Goal: Use online tool/utility: Use online tool/utility

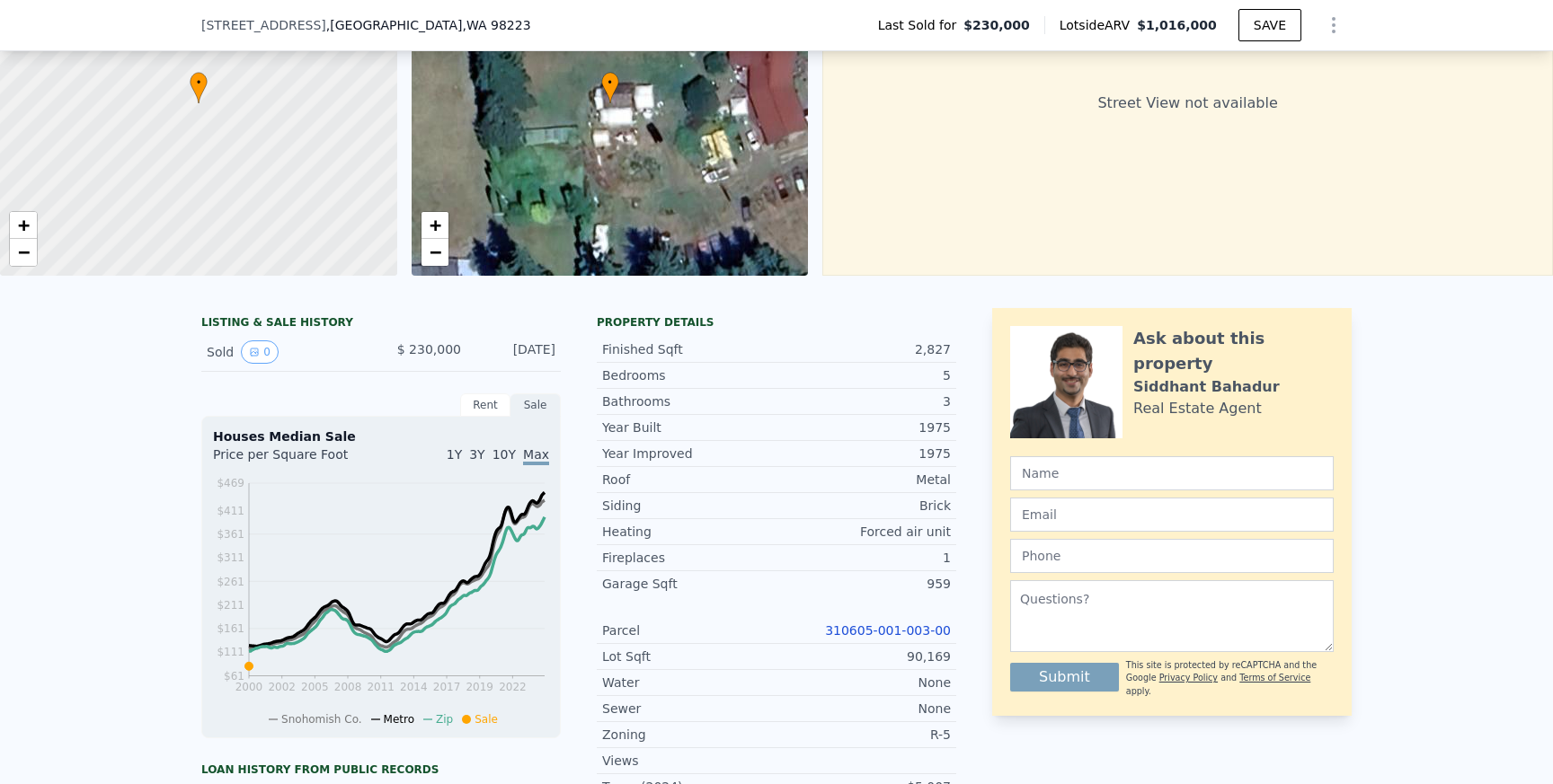
scroll to position [174, 0]
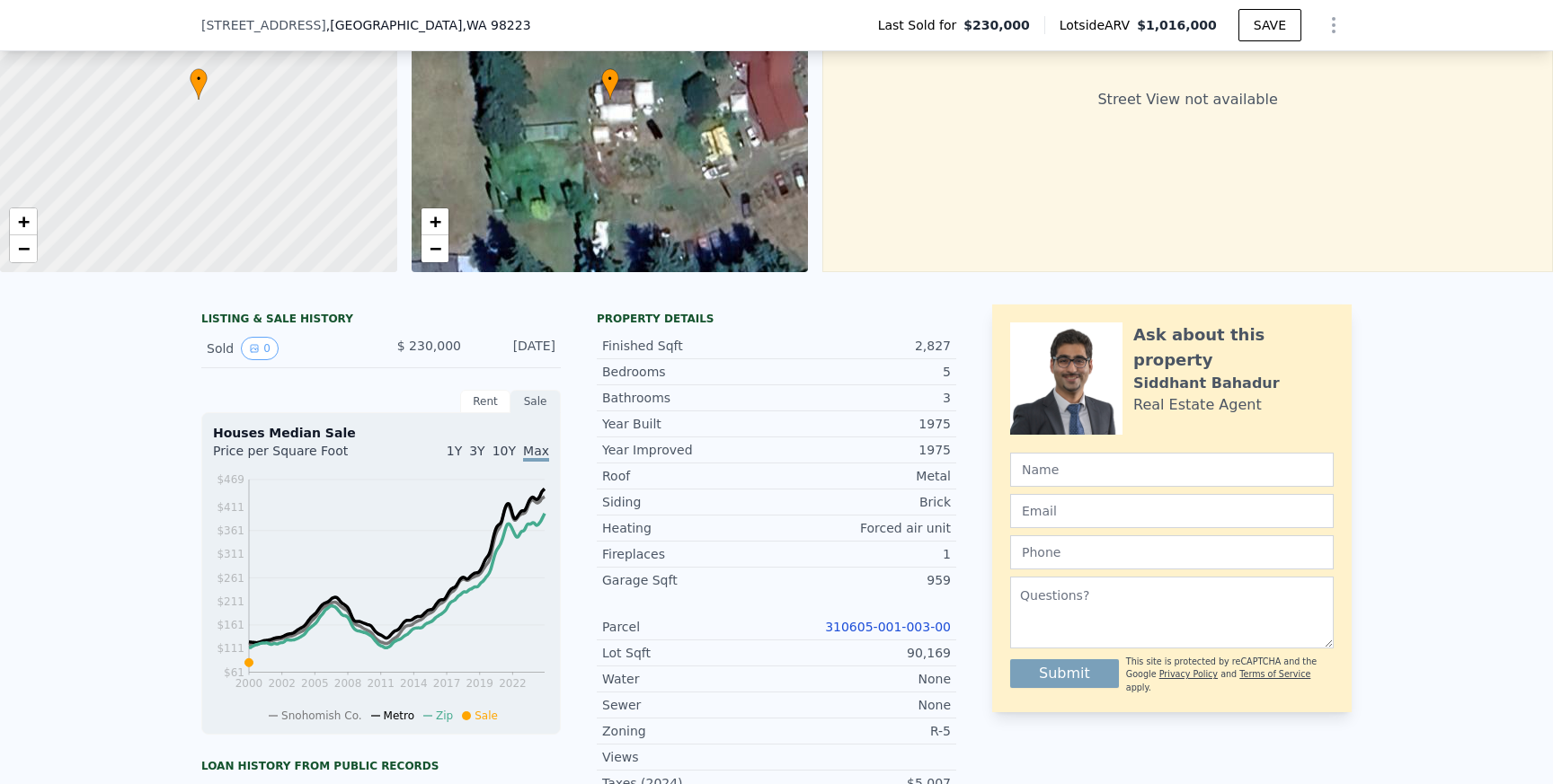
click at [874, 623] on link "310605-001-003-00" at bounding box center [888, 627] width 126 height 14
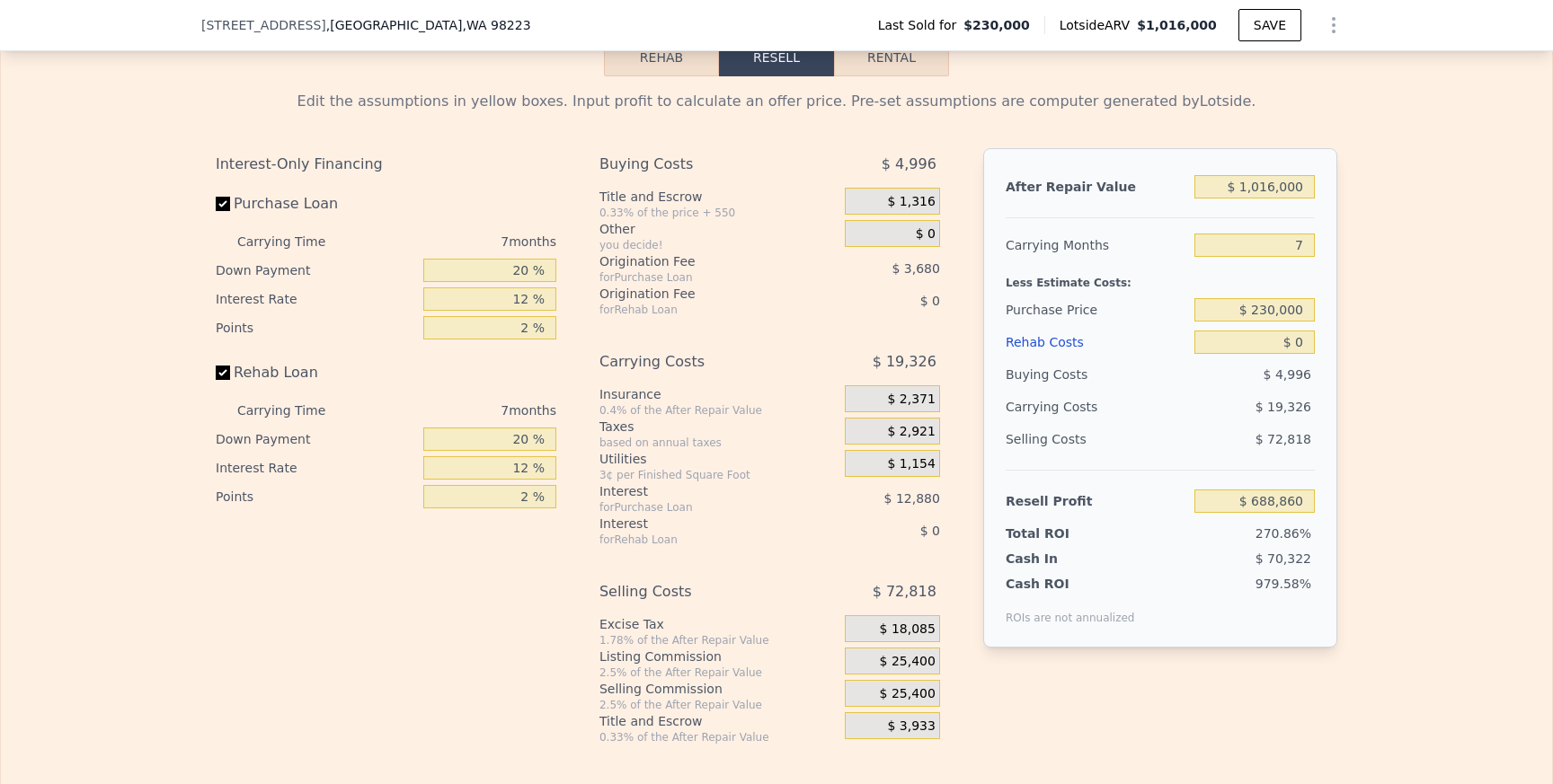
scroll to position [2619, 0]
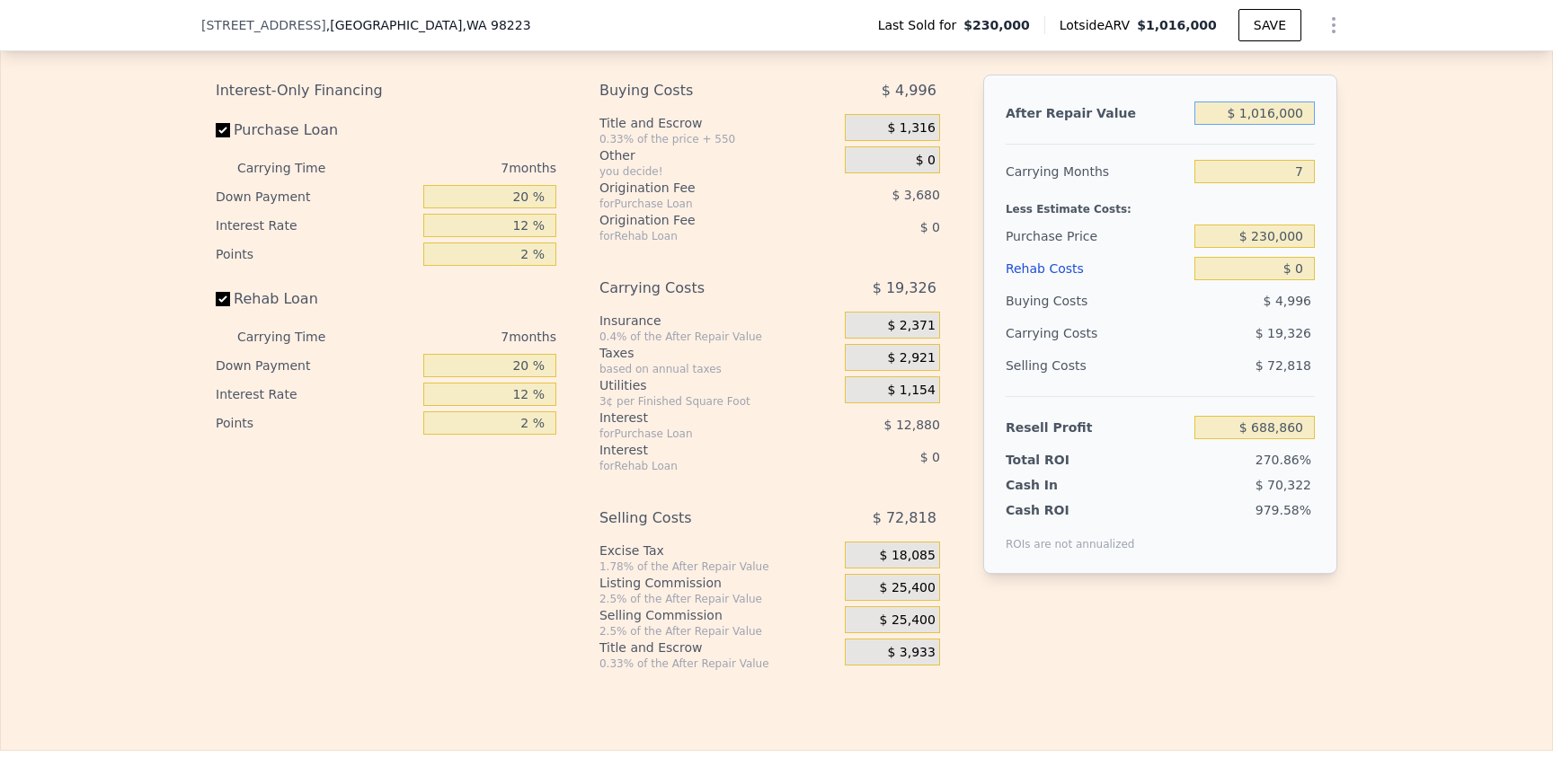
drag, startPoint x: 1248, startPoint y: 107, endPoint x: 1326, endPoint y: 107, distance: 78.0
click at [1326, 107] on div "After Repair Value $ 1,016,000 Carrying Months 7 Less Estimate Costs: Purchase …" at bounding box center [1160, 324] width 354 height 500
type input "$ 9"
type input "-$ 252,492"
type input "$ 95"
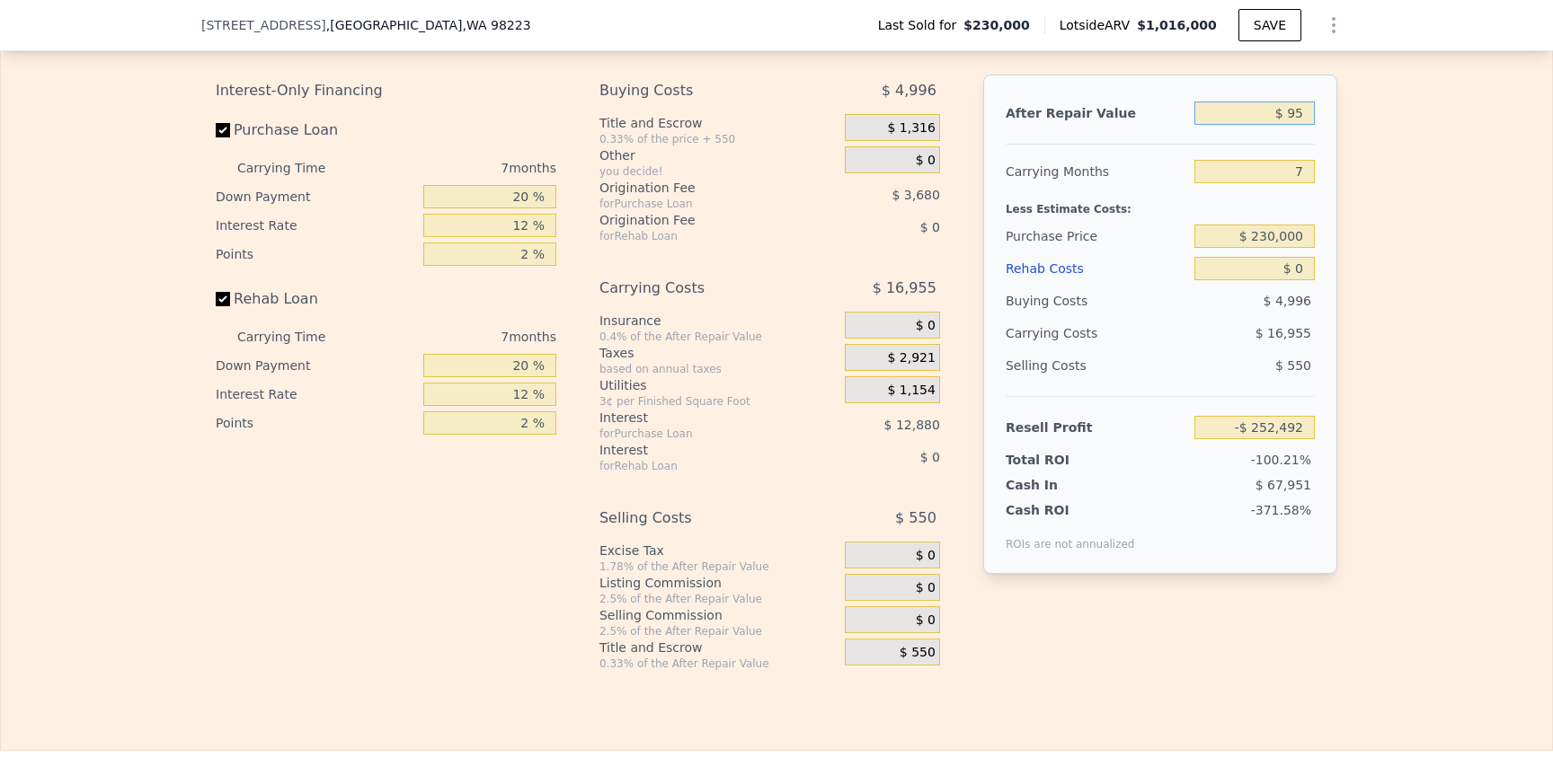
type input "-$ 252,412"
type input "$ 950"
type input "-$ 251,621"
type input "$ 9,500"
type input "-$ 243,700"
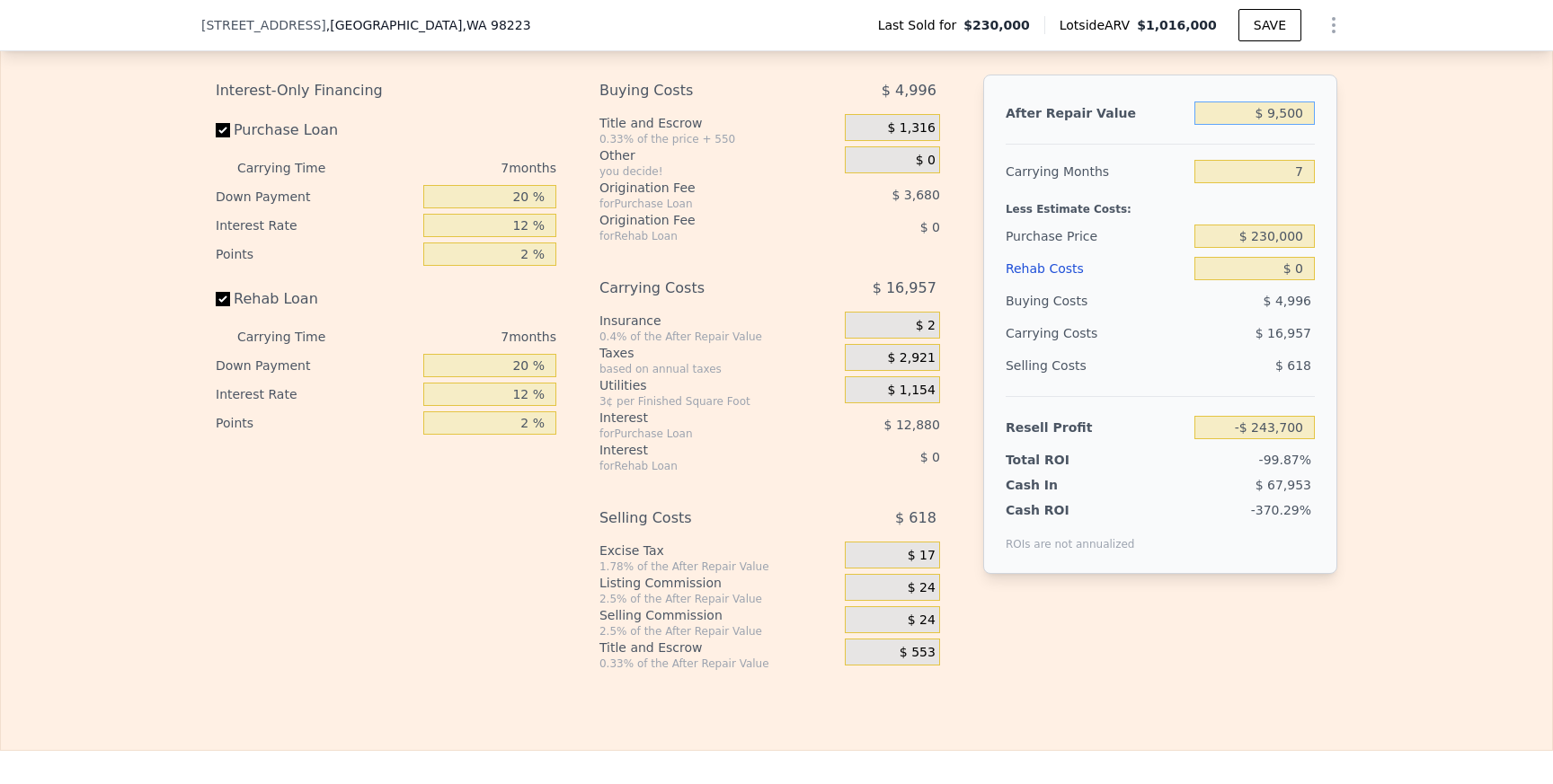
type input "$ 95,000"
type input "-$ 164,480"
type input "$ 950,000"
type input "$ 627,708"
type input "$ 950,000"
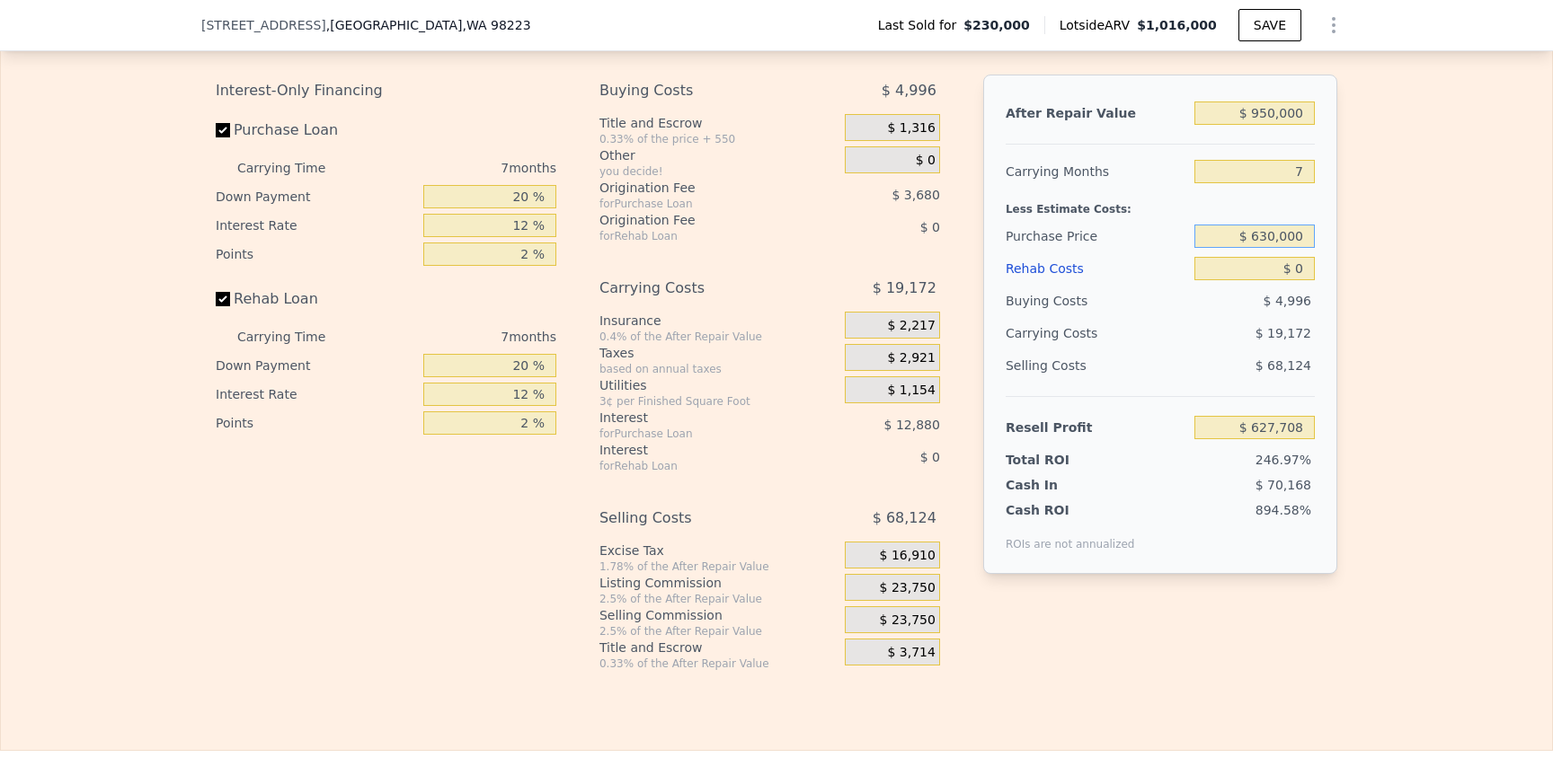
type input "$ 630,000"
type input "$ 197,576"
type input "$ 1"
type input "$ 197,575"
type input "$ 12"
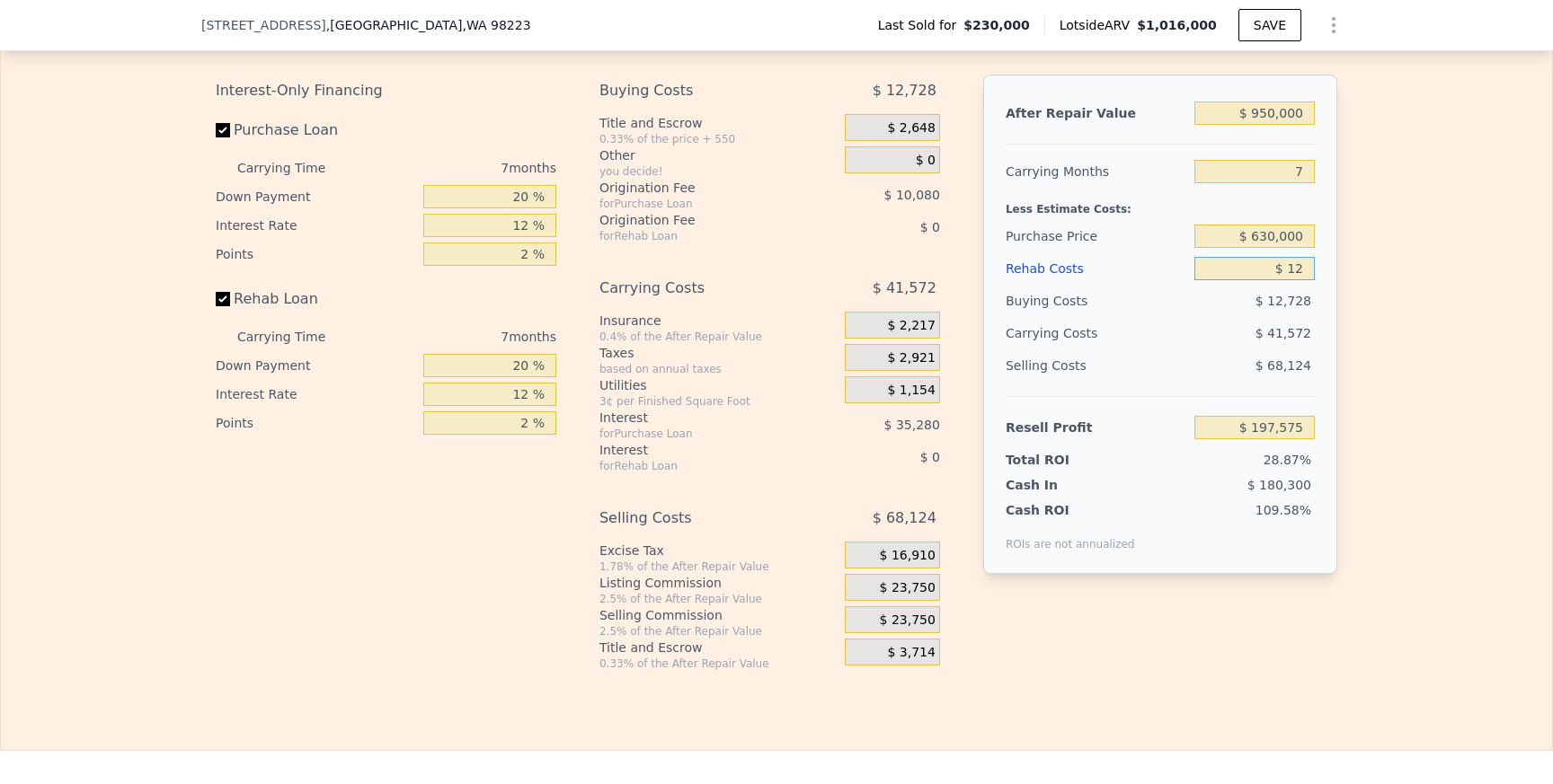
type input "$ 197,564"
type input "$ 120"
type input "$ 197,447"
type input "$ 1,200"
type input "$ 196,287"
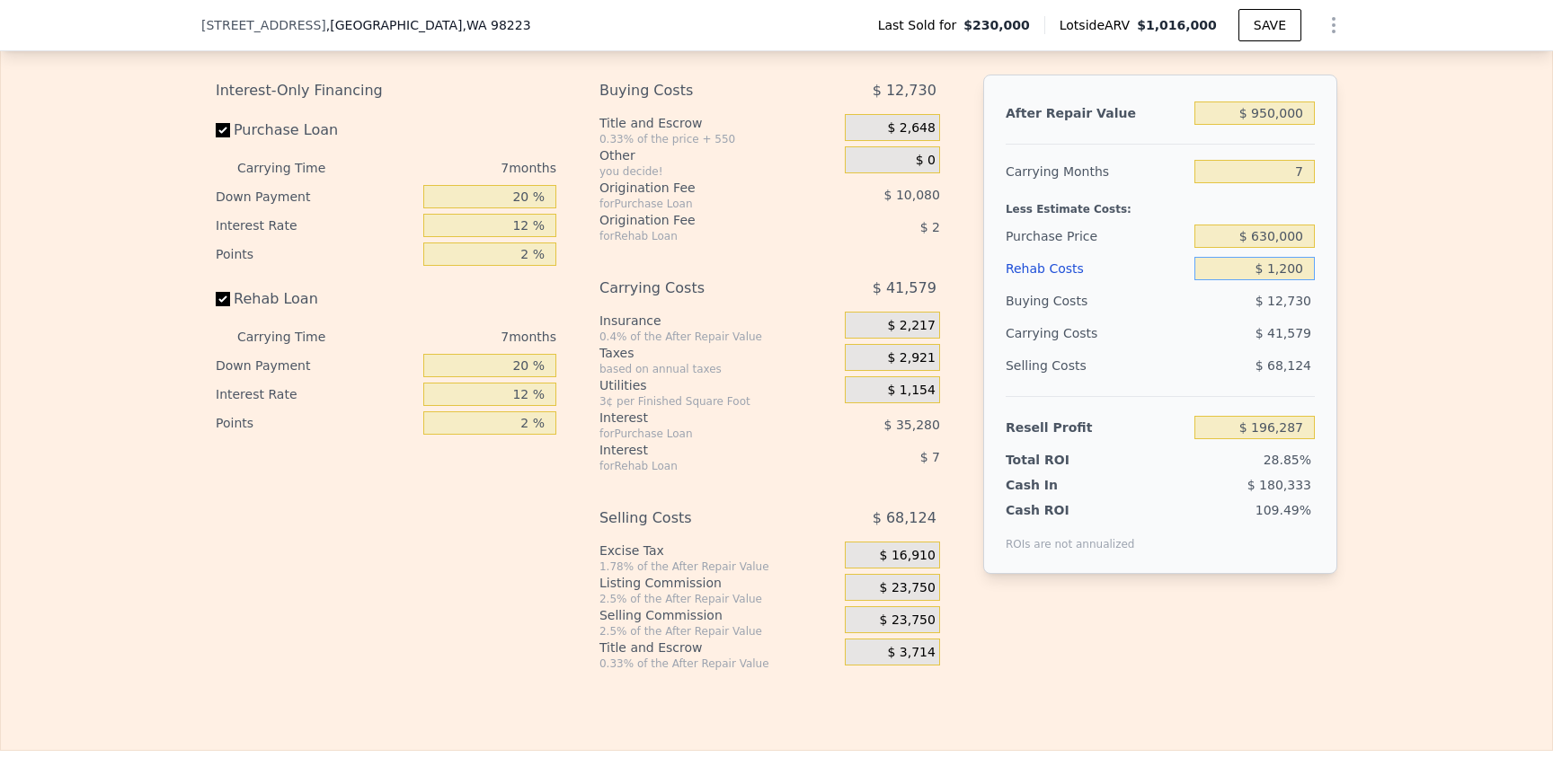
type input "$ 12,000"
type input "$ 184,712"
type input "$ 120,000"
type input "$ 68,936"
type input "$ 120,000"
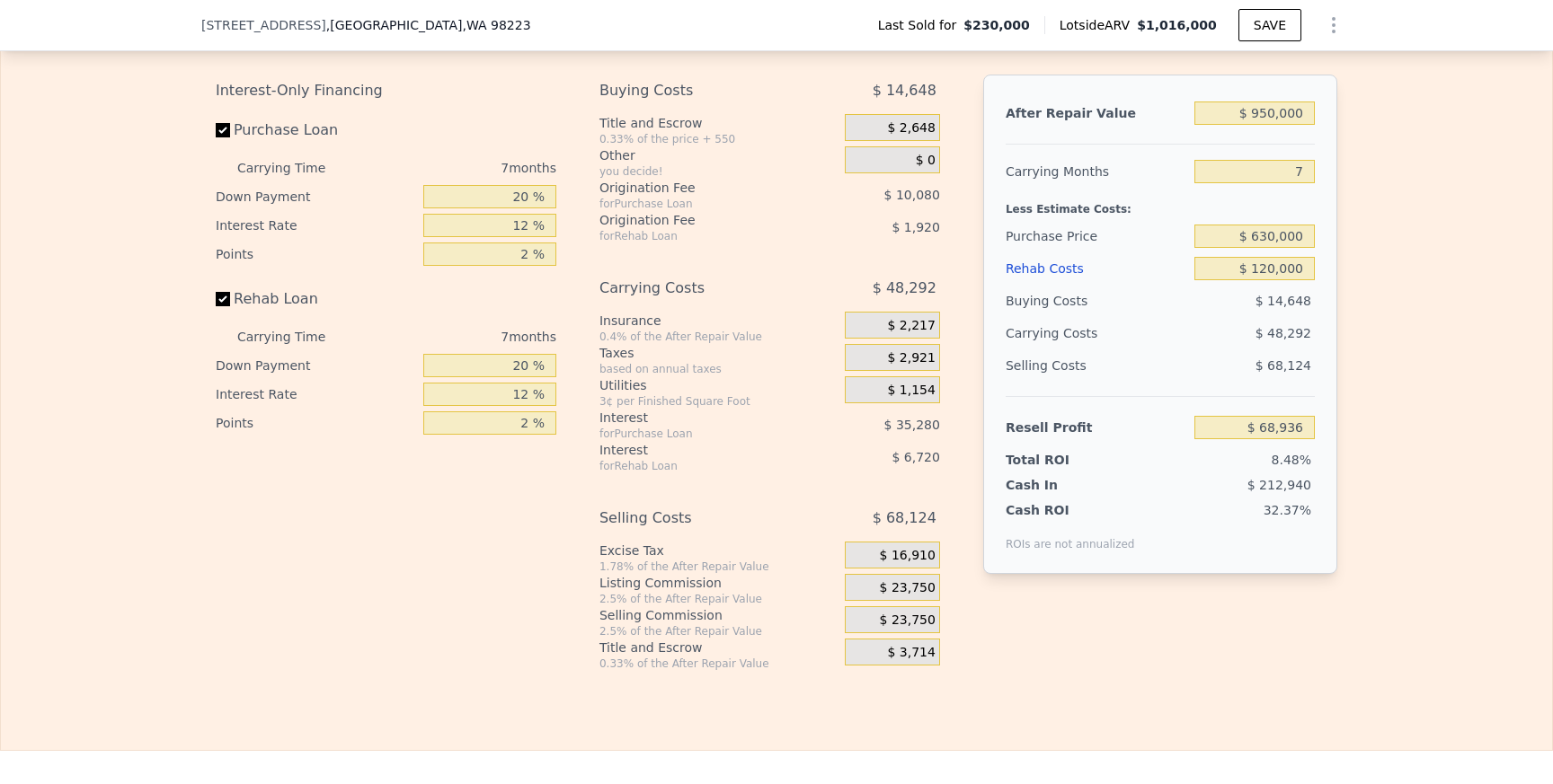
click at [270, 302] on label "Rehab Loan" at bounding box center [316, 299] width 201 height 33
click at [230, 302] on input "Rehab Loan" at bounding box center [223, 299] width 14 height 14
checkbox input "false"
type input "$ 77,576"
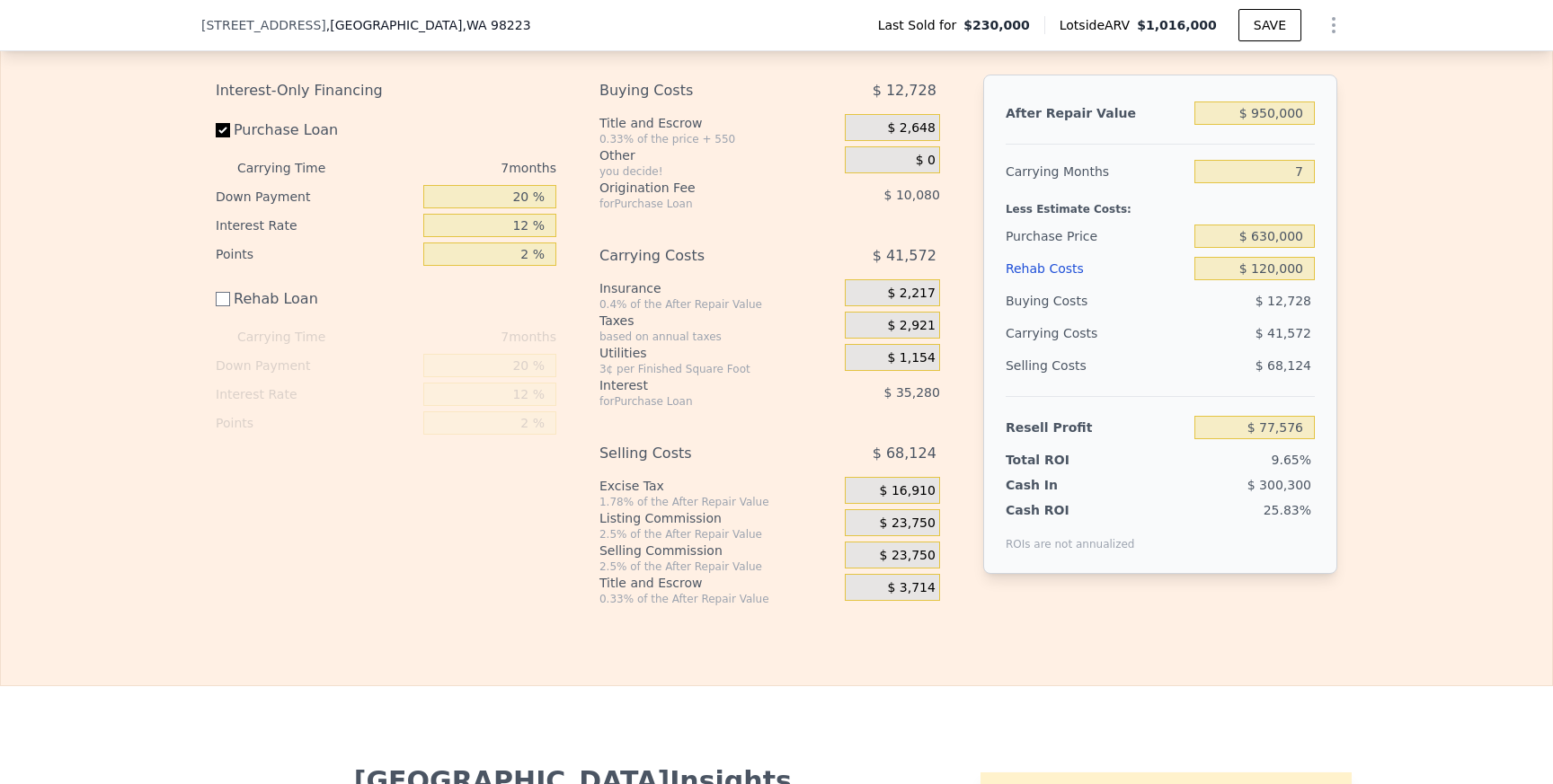
click at [267, 306] on label "Rehab Loan" at bounding box center [316, 299] width 201 height 33
click at [230, 306] on input "Rehab Loan" at bounding box center [223, 299] width 14 height 14
checkbox input "true"
type input "$ 68,936"
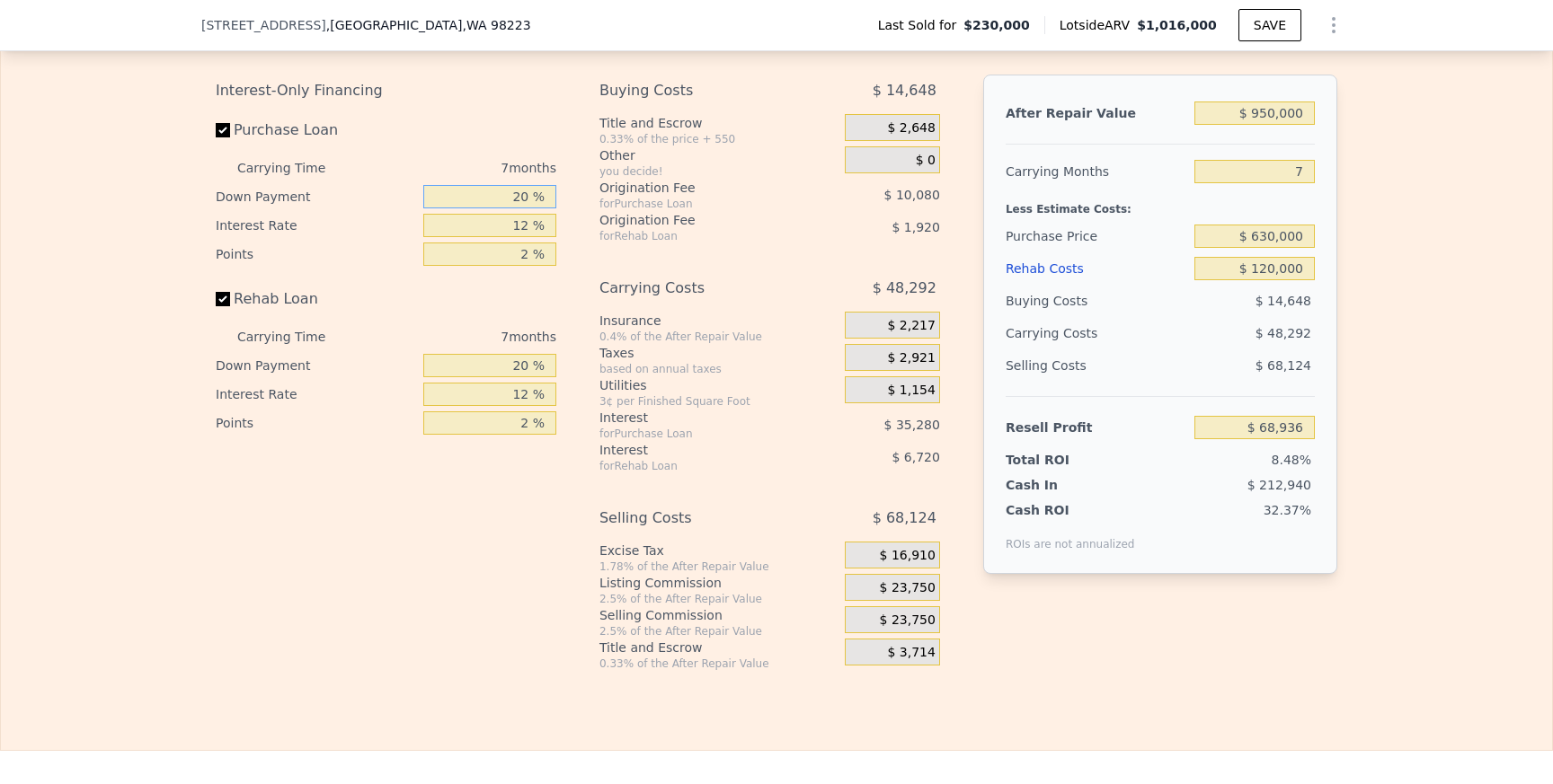
drag, startPoint x: 499, startPoint y: 192, endPoint x: 564, endPoint y: 192, distance: 65.0
click at [564, 192] on div "Interest-Only Financing Purchase Loan Carrying Time 7 months Down Payment 20 % …" at bounding box center [393, 373] width 355 height 596
type input "10 %"
type input "$ 63,266"
type input "10 %"
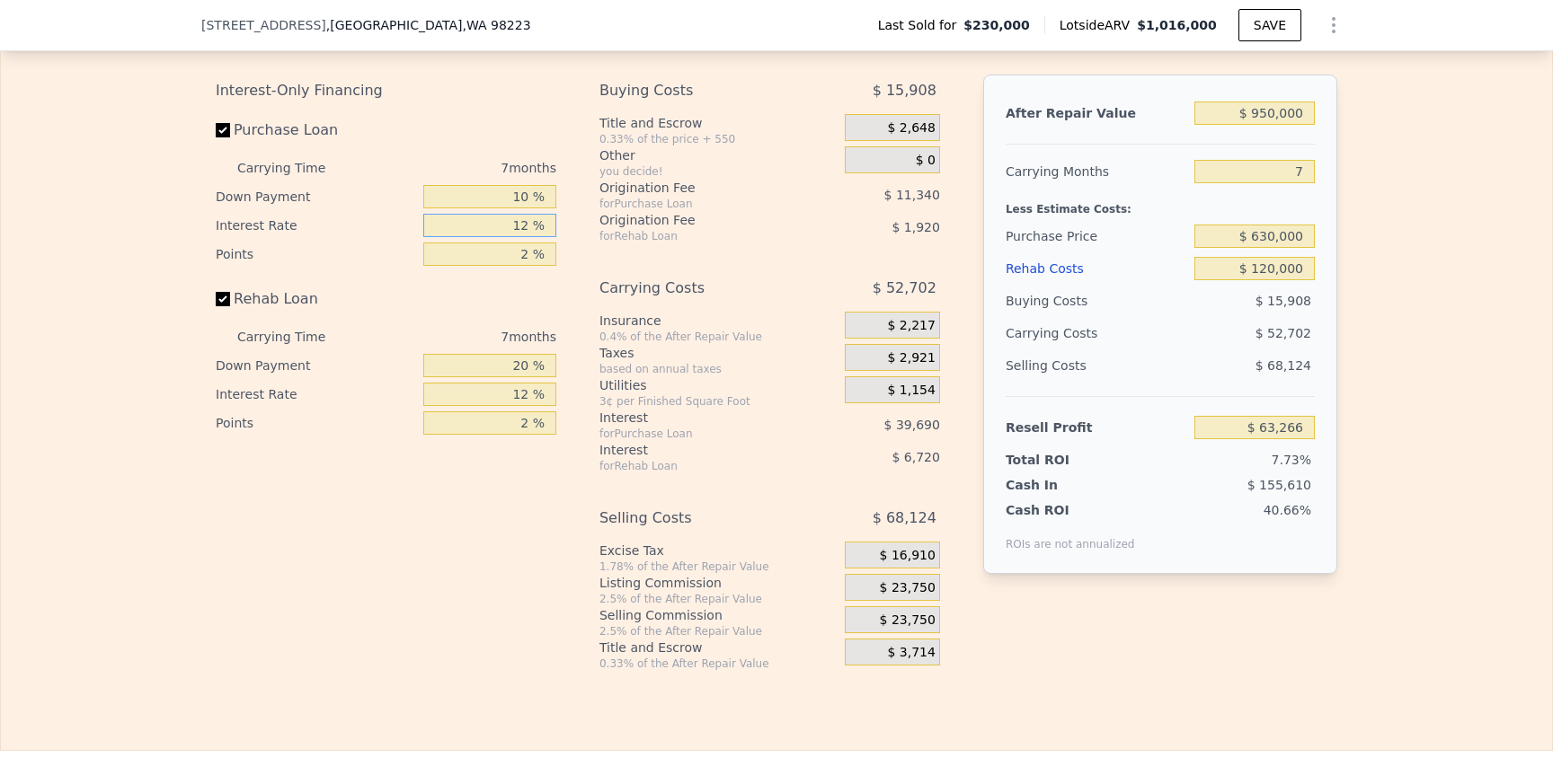
type input "9 %"
type input "$ 73,185"
type input "9 %"
type input "1 %"
type input "$ 78,855"
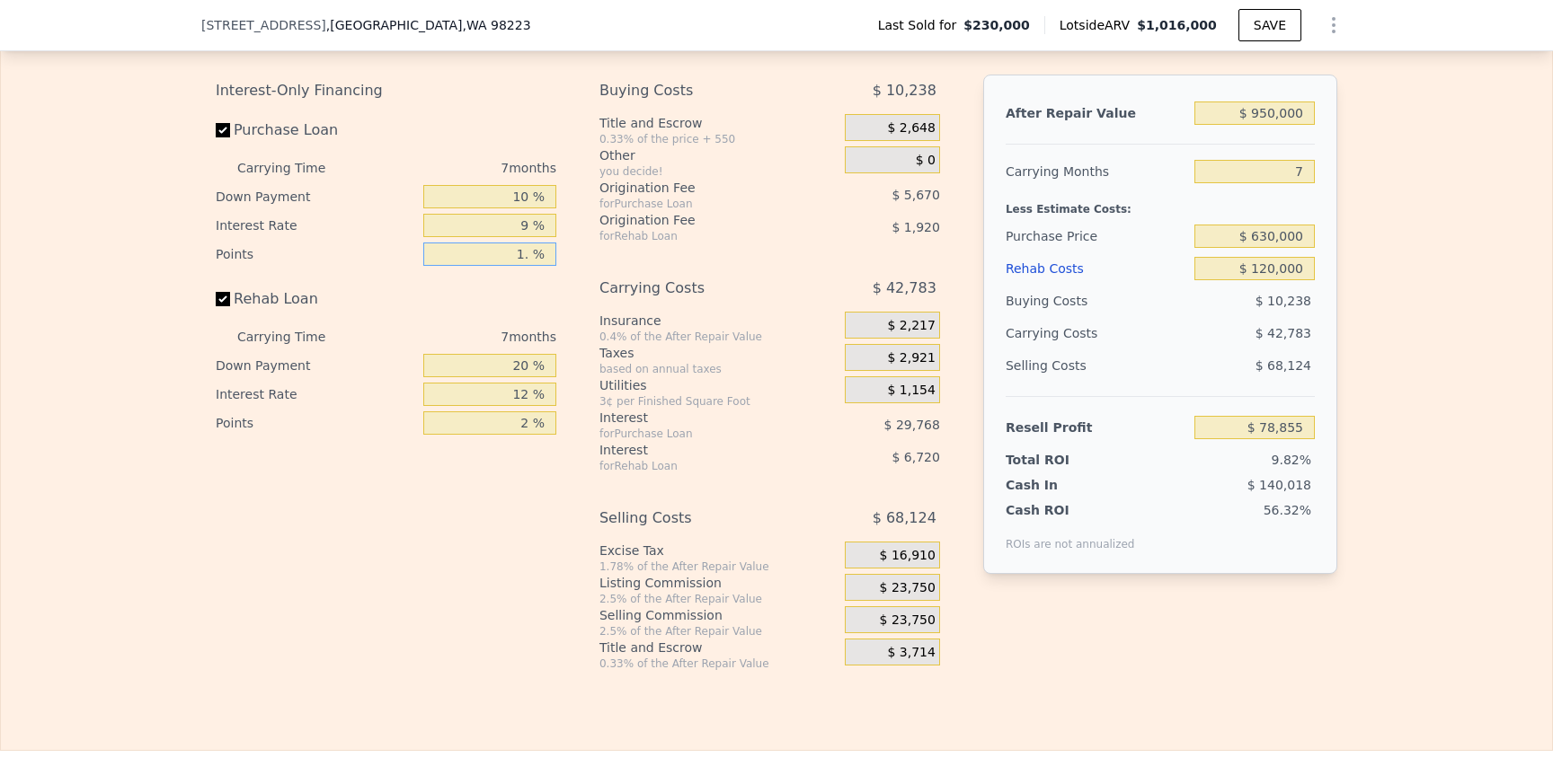
type input "1.5 %"
type input "$ 76,020"
type input "1.5 %"
type input "19 %"
type input "$ 75,912"
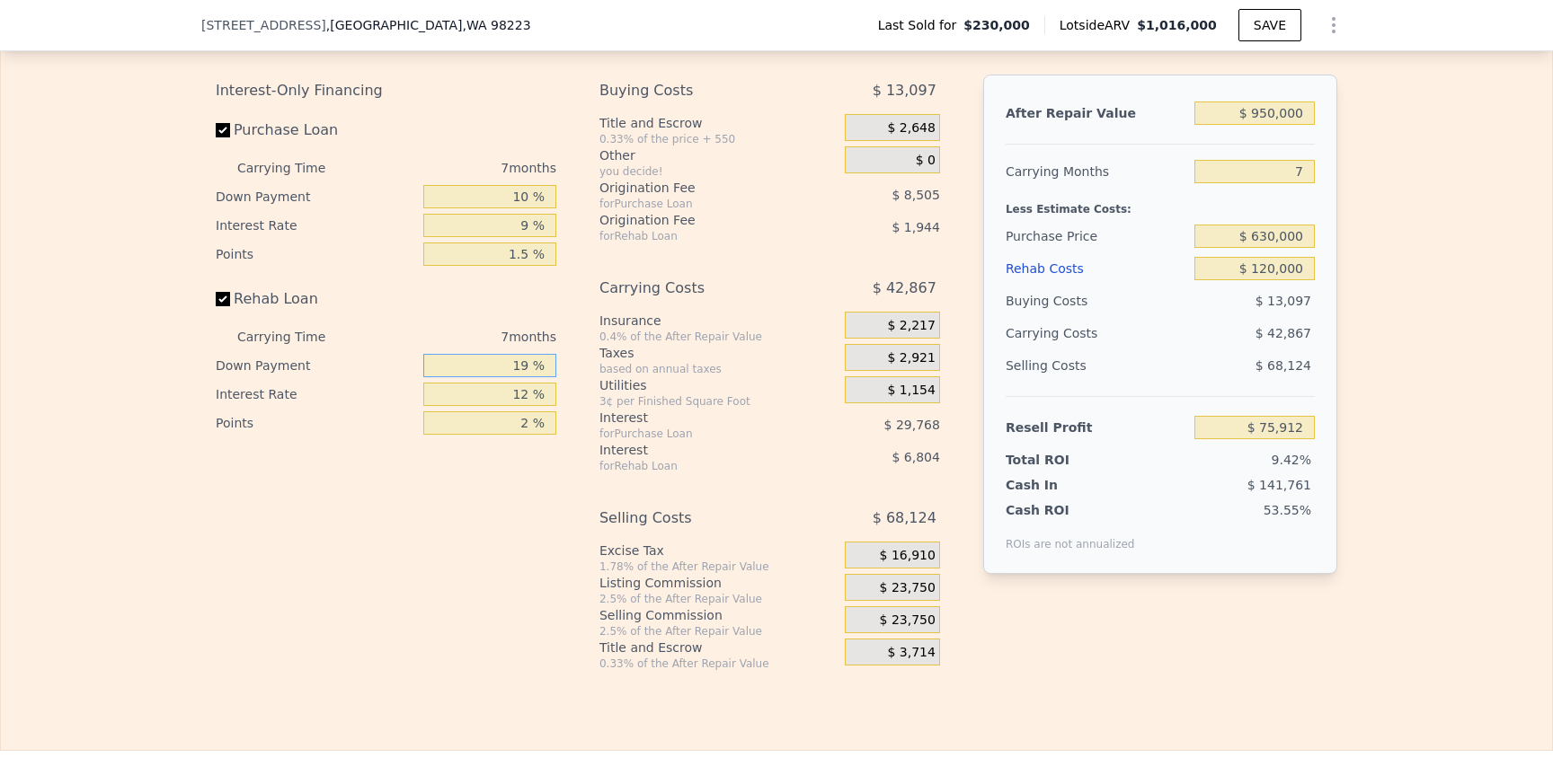
type input "1 %"
type input "$ 73,968"
type input "10 %"
type input "$ 74,940"
type input "10 %"
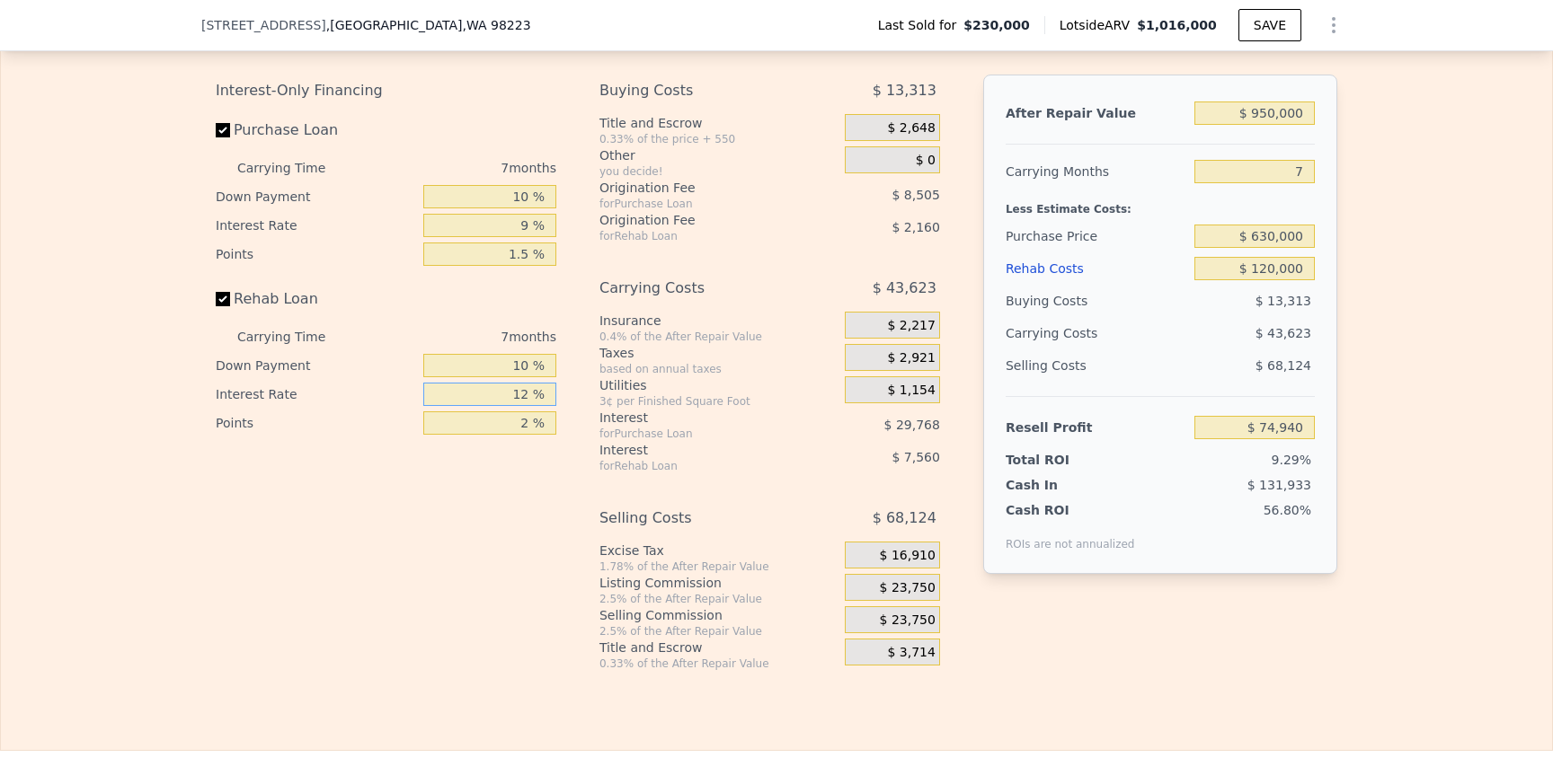
type input "9 %"
type input "$ 76,830"
type input "9 %"
type input "1 %"
type input "$ 77,910"
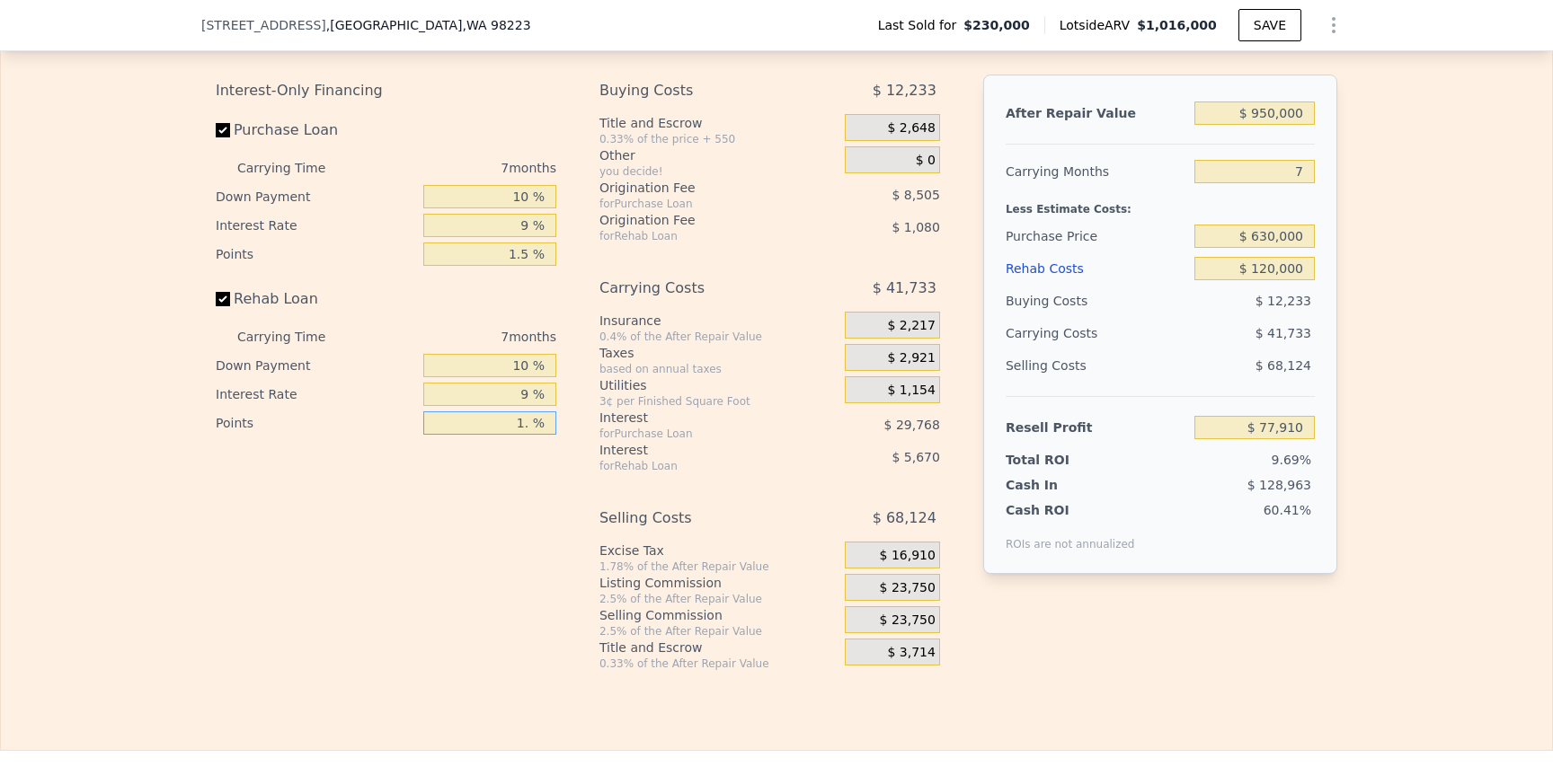
type input "1.4 %"
type input "$ 77,478"
type input "1.5 %"
type input "$ 77,370"
type input "1.5 %"
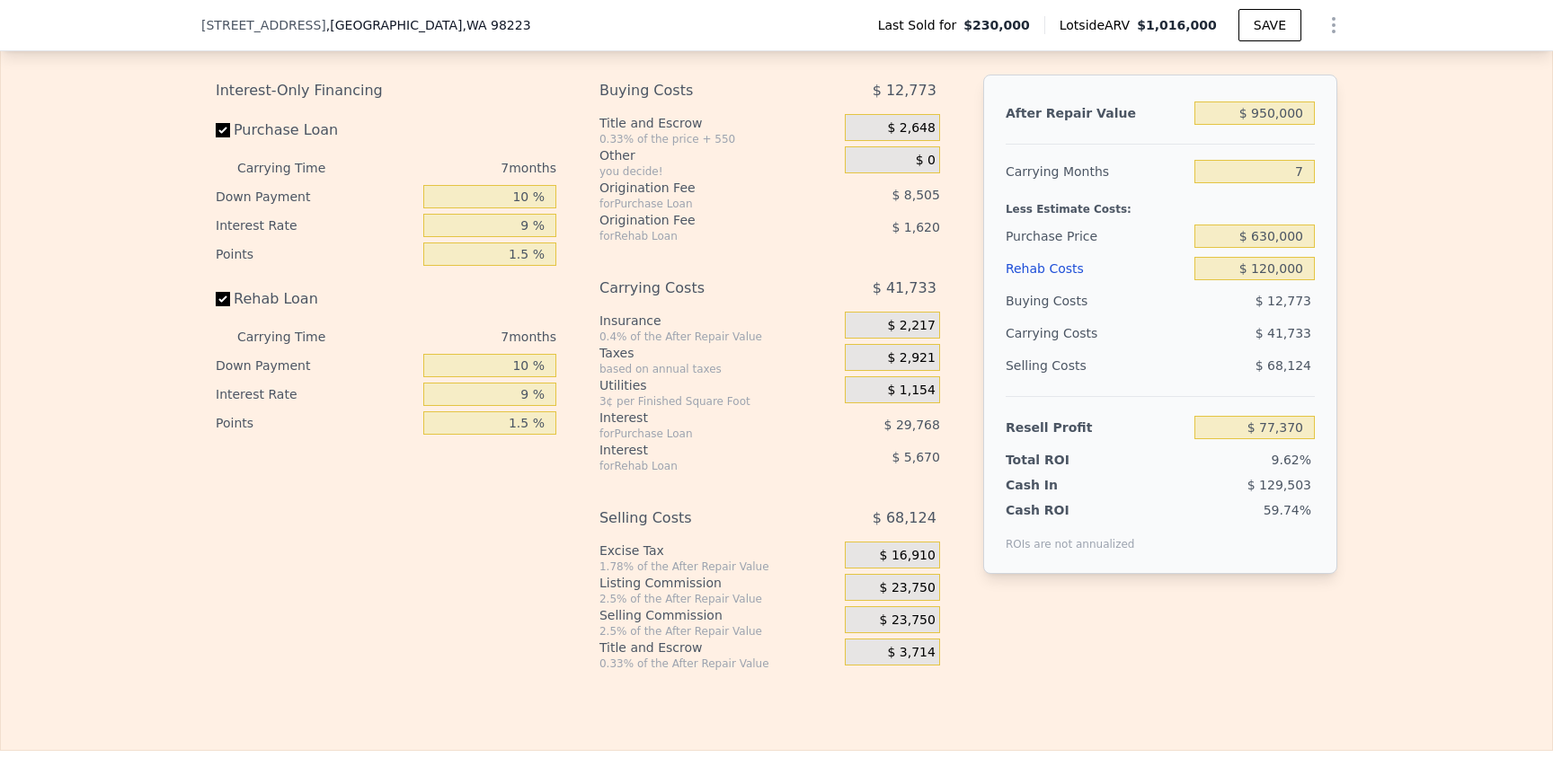
click at [1501, 192] on div "Edit the assumptions in yellow boxes. Input profit to calculate an offer price.…" at bounding box center [776, 337] width 1551 height 668
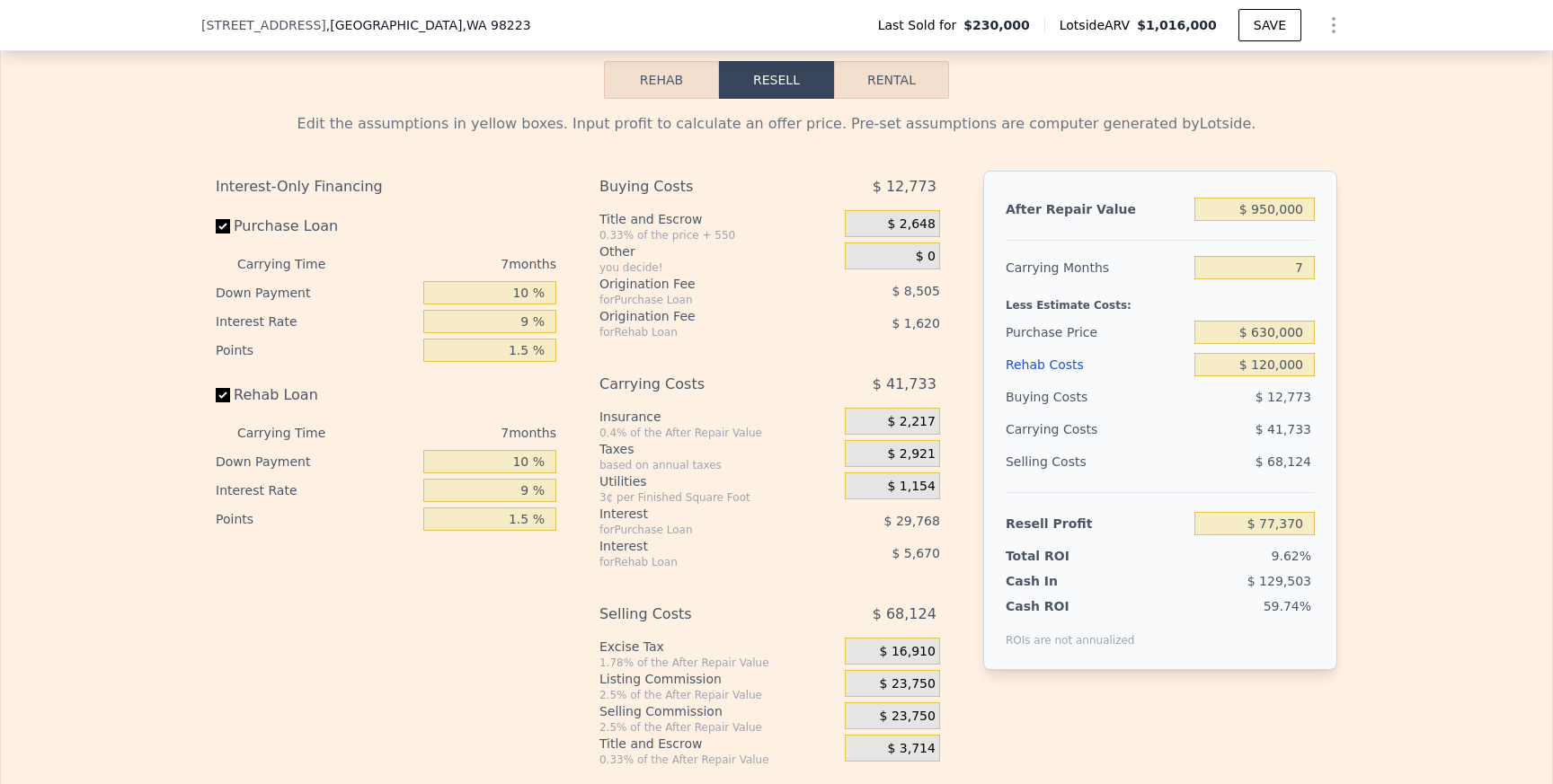
scroll to position [2526, 0]
type input "$ 1,016,000"
type input "$ 0"
type input "$ 688,860"
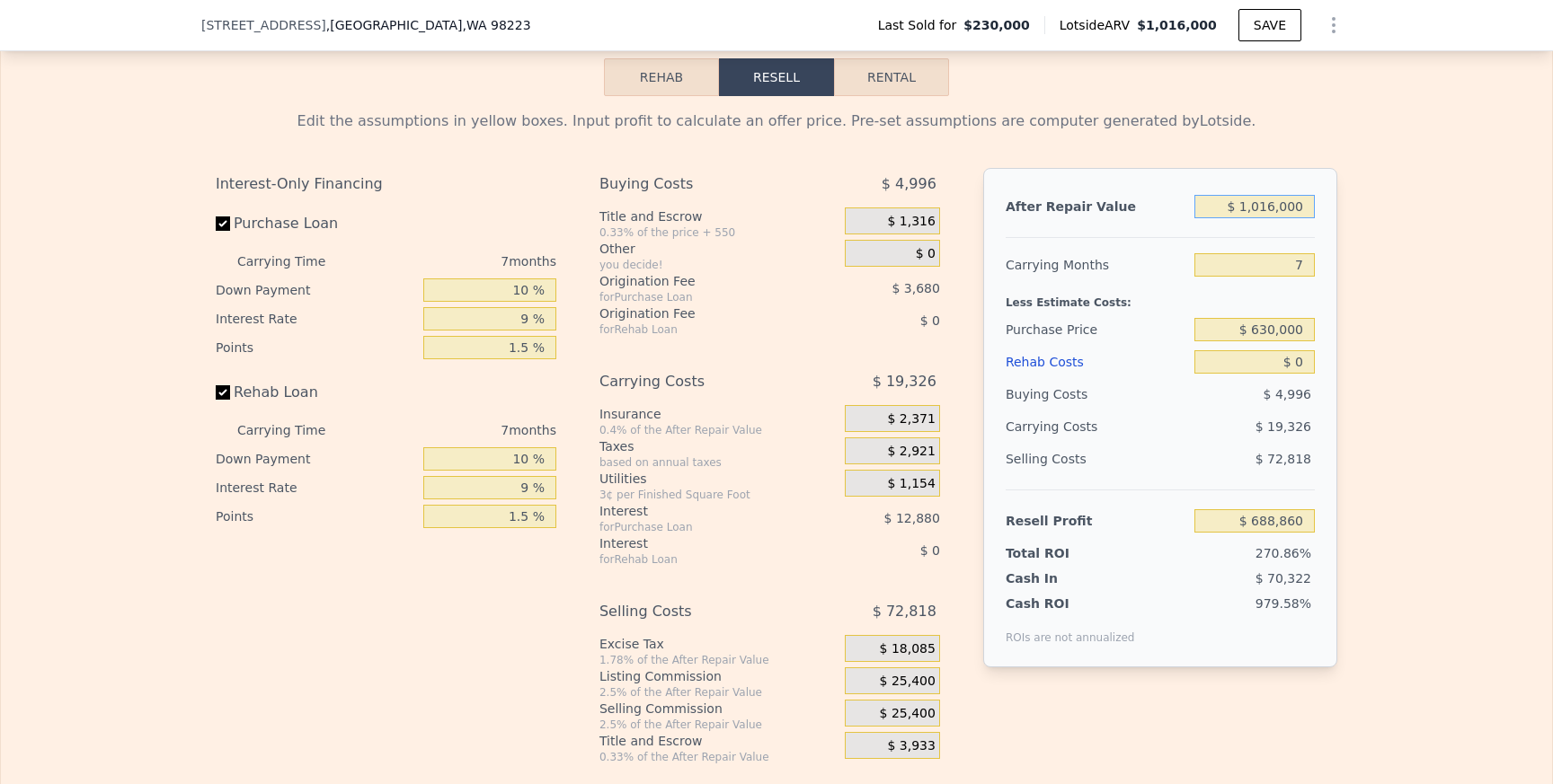
click at [1290, 210] on input "$ 1,016,000" at bounding box center [1254, 207] width 120 height 24
click at [1264, 207] on input "$ 1,016,000" at bounding box center [1254, 207] width 120 height 24
type input "$ 9"
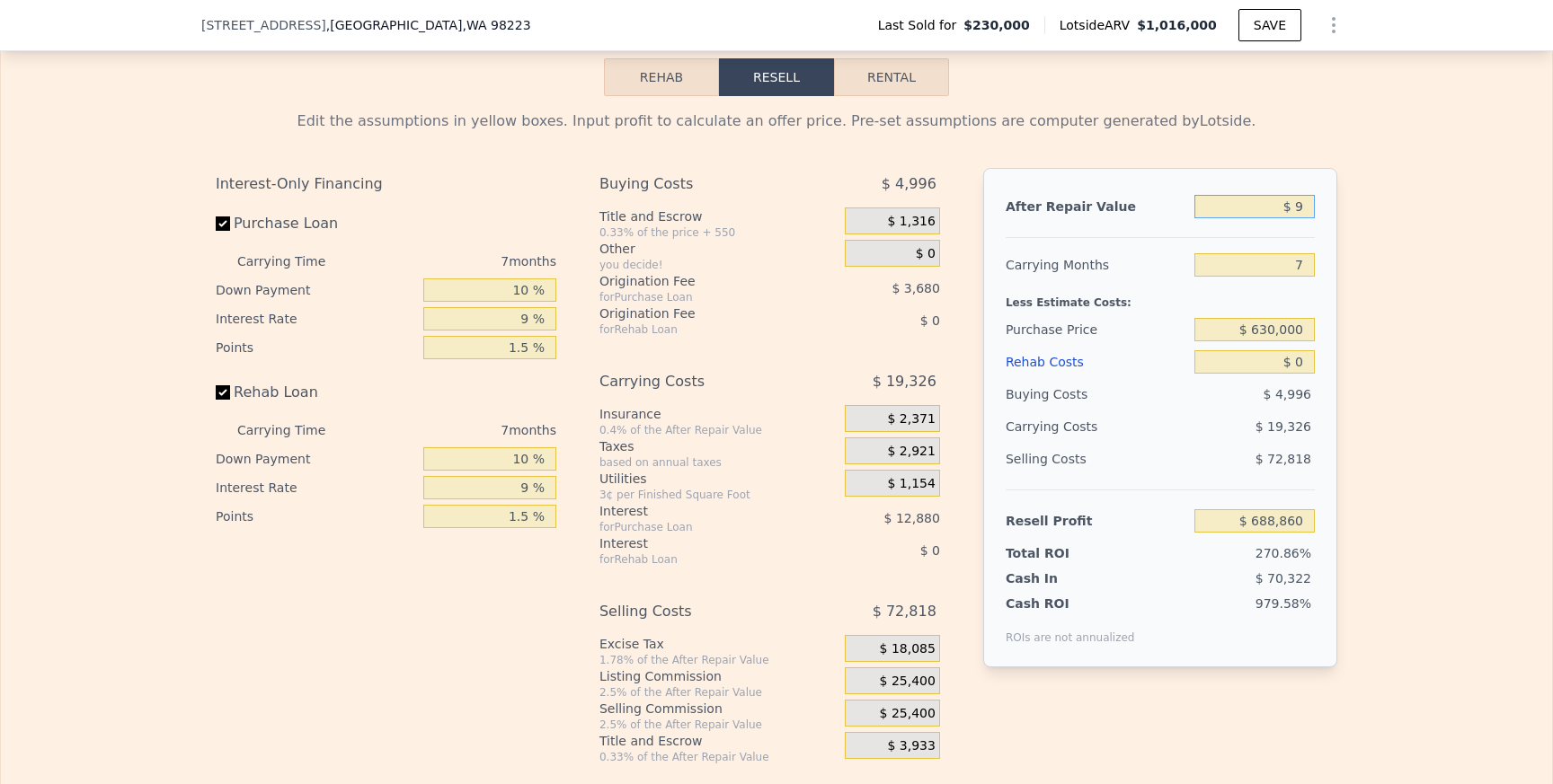
type input "-$ 252,492"
type input "$ 95"
type input "-$ 252,412"
type input "$ 950"
type input "-$ 251,621"
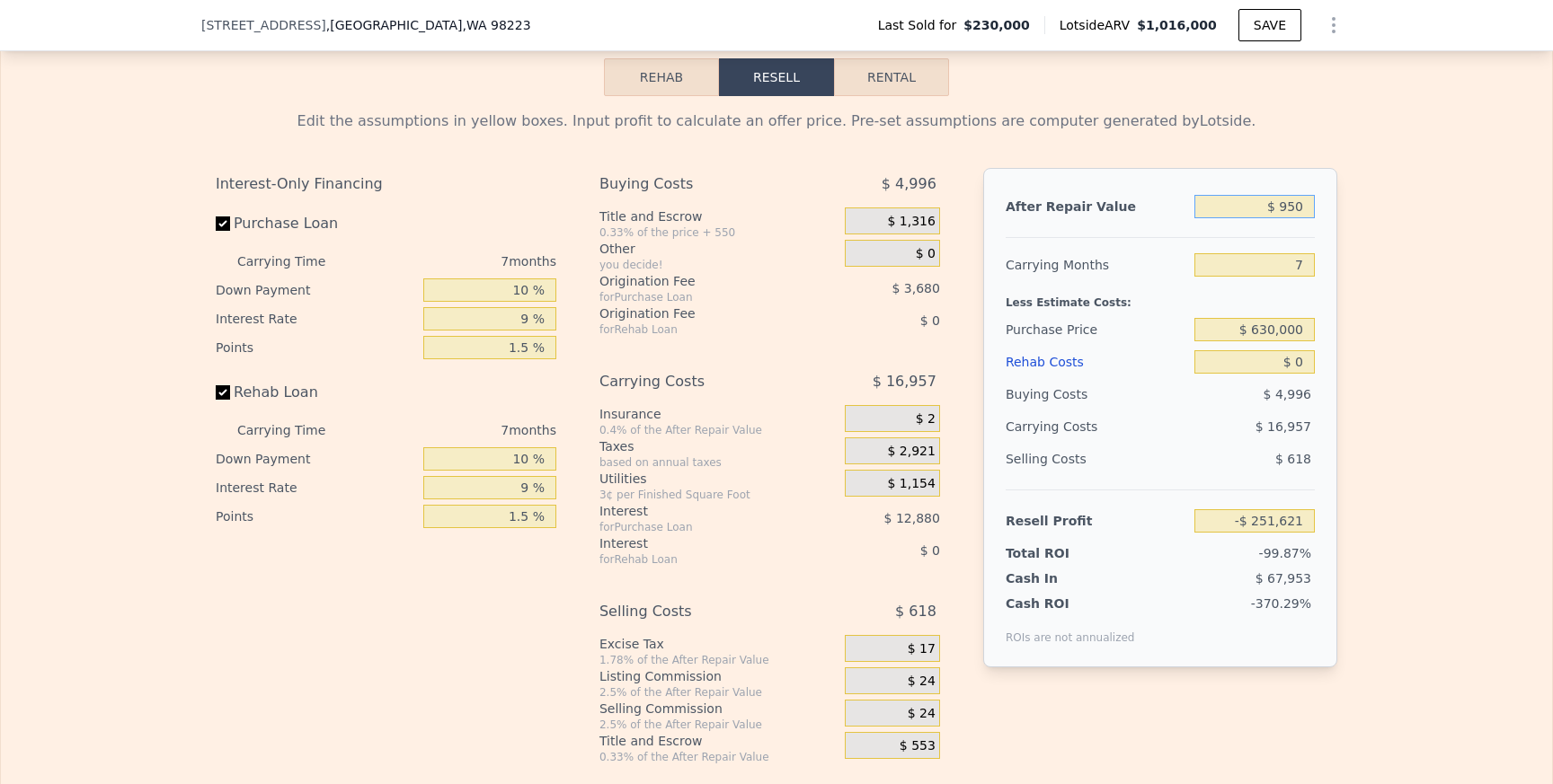
type input "$ 9,500"
type input "-$ 243,700"
type input "$ 95,000"
type input "-$ 164,480"
type input "$ 950,000"
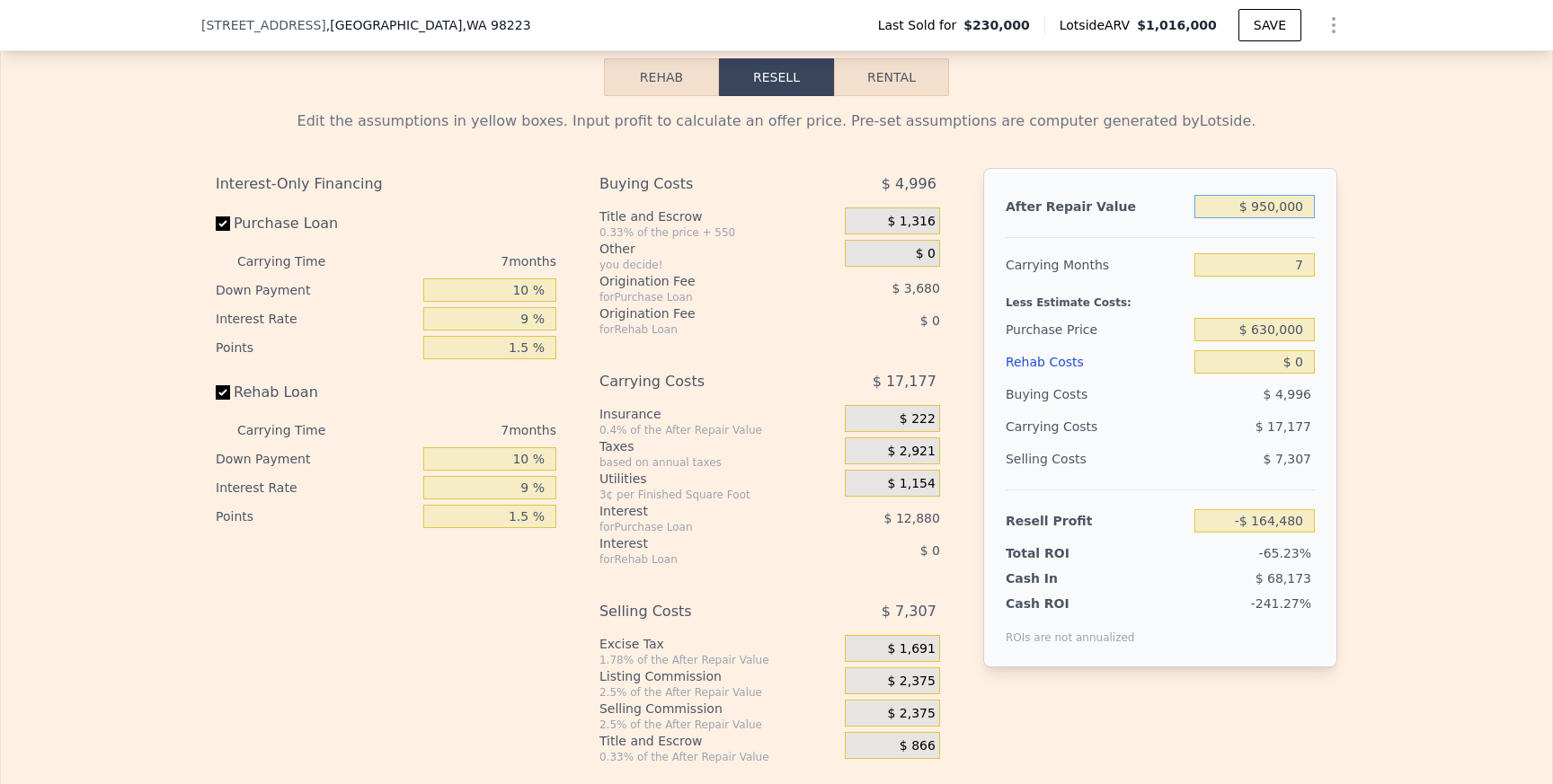
type input "$ 627,708"
type input "$ 950,000"
type input "6"
type input "$ 630,447"
type input "6"
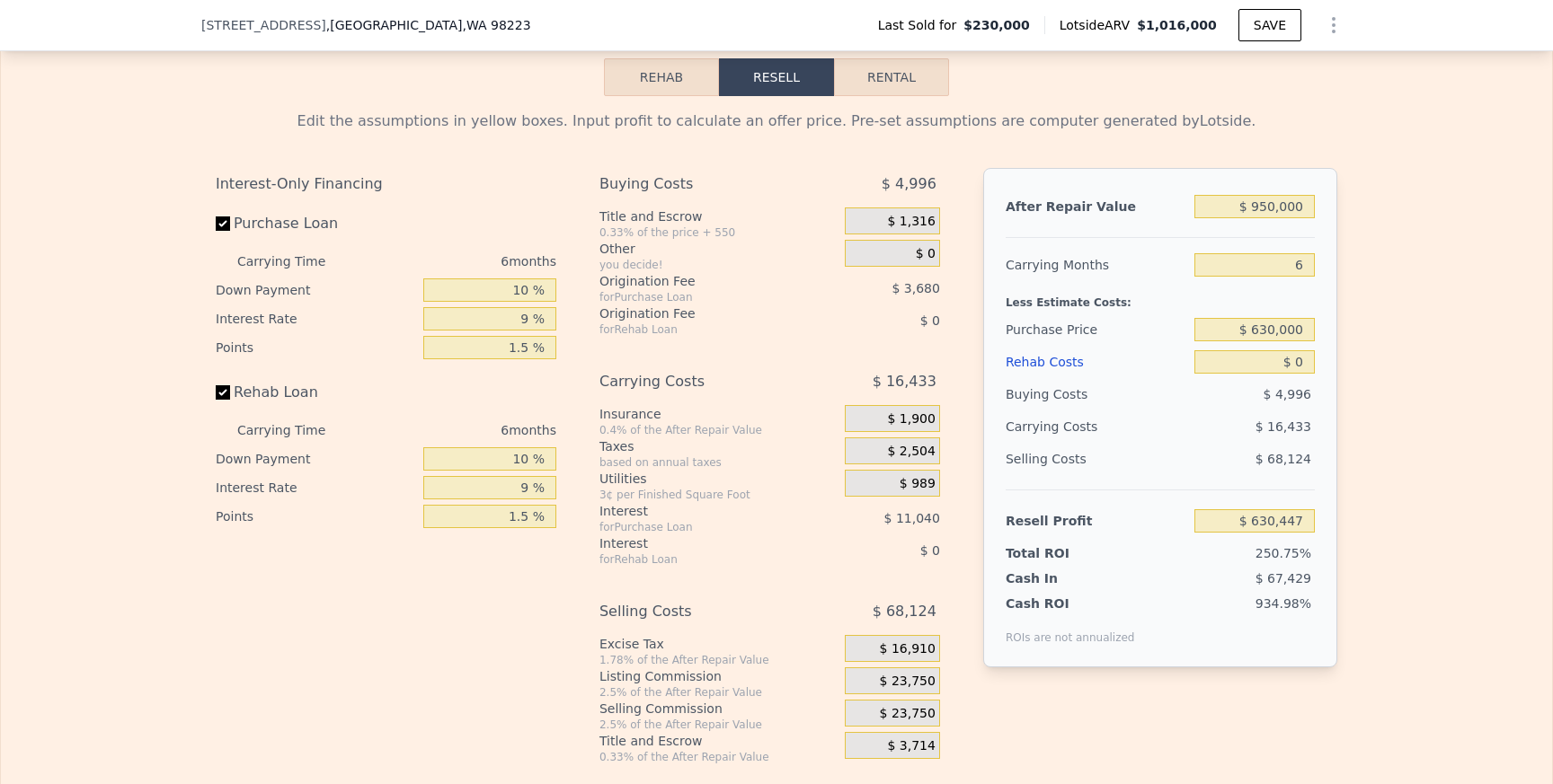
click at [1420, 328] on div "Edit the assumptions in yellow boxes. Input profit to calculate an offer price.…" at bounding box center [776, 430] width 1551 height 668
click at [1305, 365] on input "$ 0" at bounding box center [1254, 363] width 120 height 24
type input "$ 1"
type input "$ 630,446"
type input "$ 12"
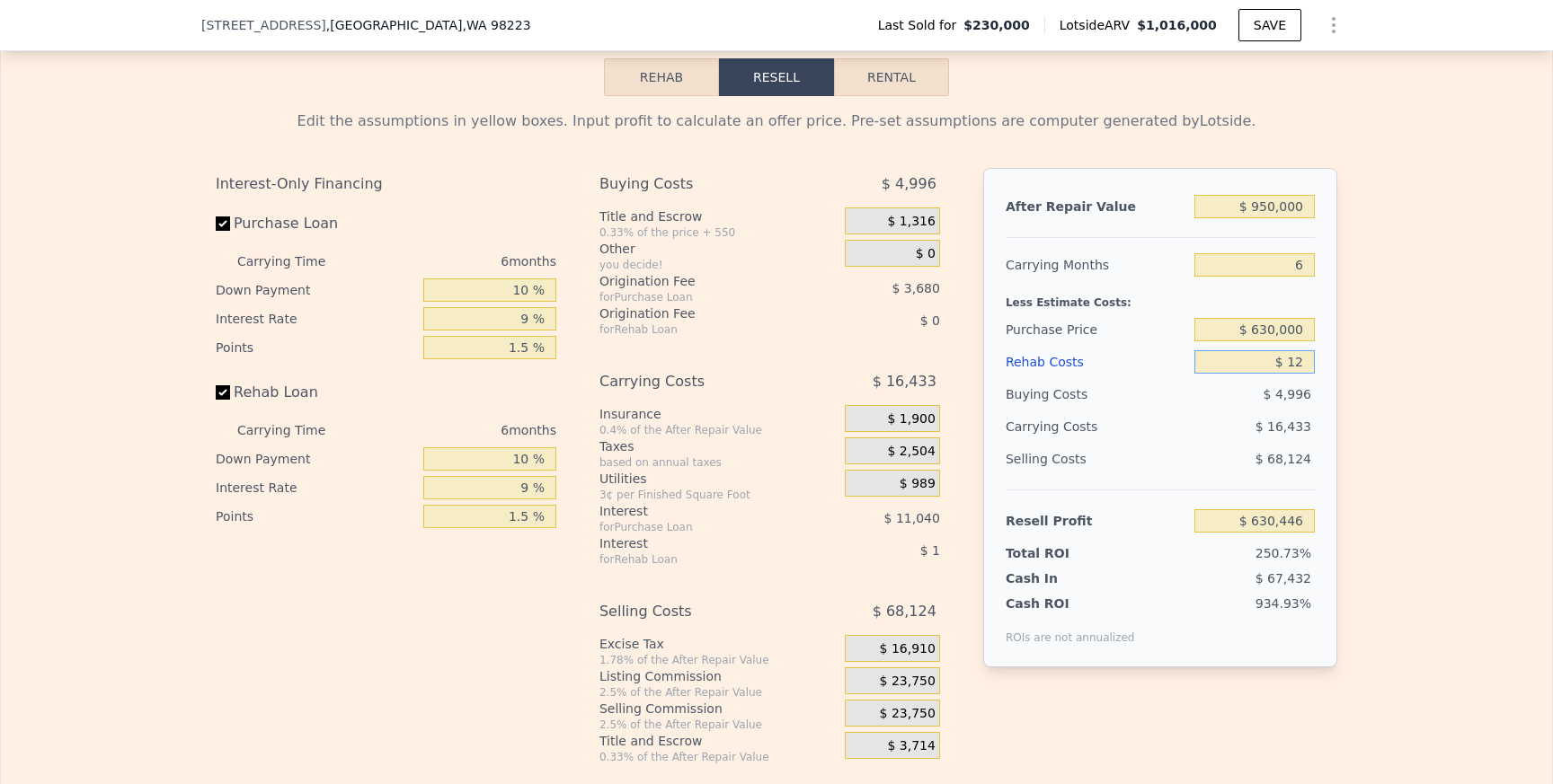
type input "$ 630,435"
type input "$ 120"
type input "$ 630,319"
type input "$ 1,200"
type input "$ 629,168"
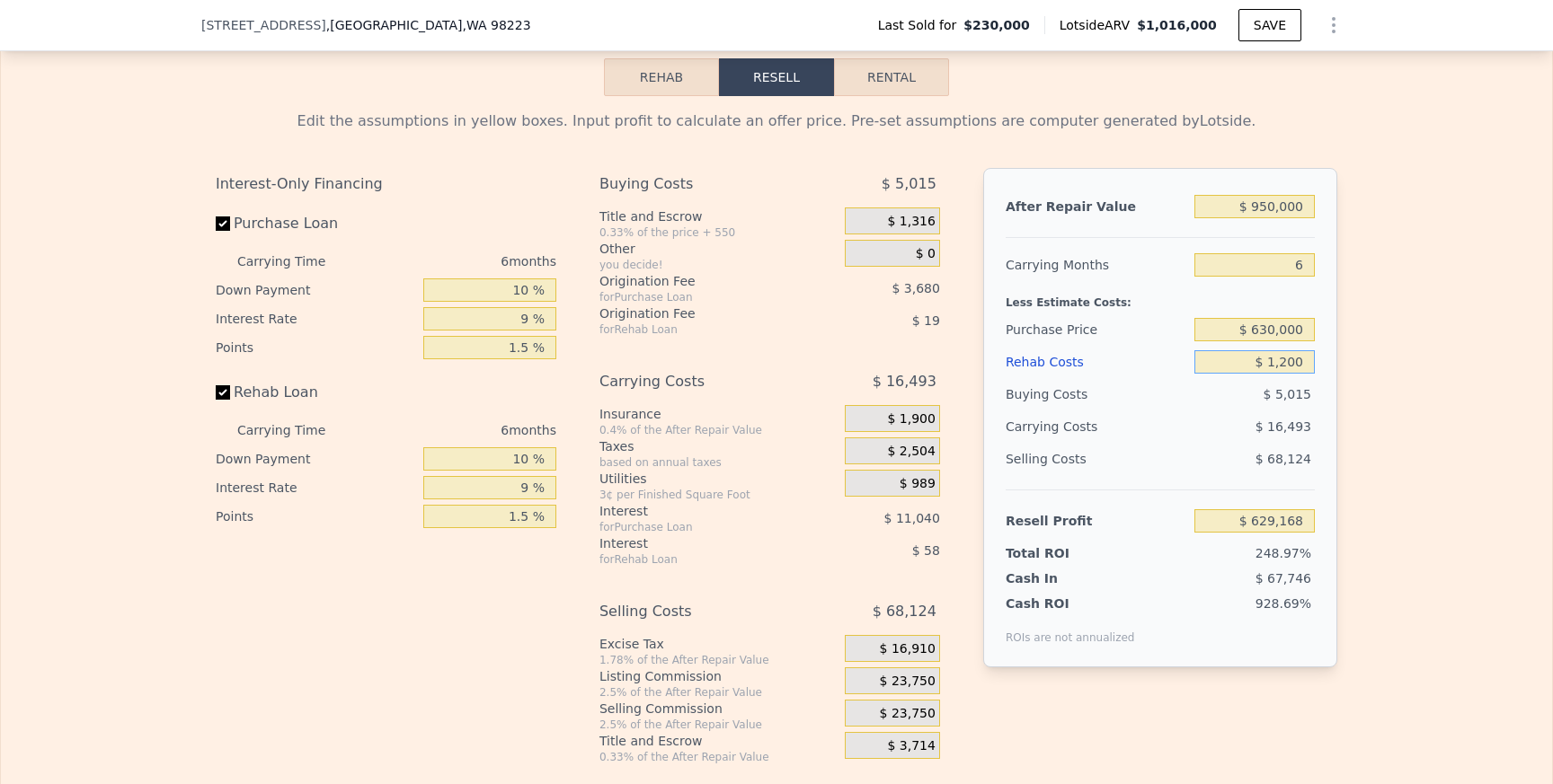
type input "$ 12,000"
type input "$ 617,679"
type input "$ 120,000"
type input "$ 502,767"
type input "$ 120,000"
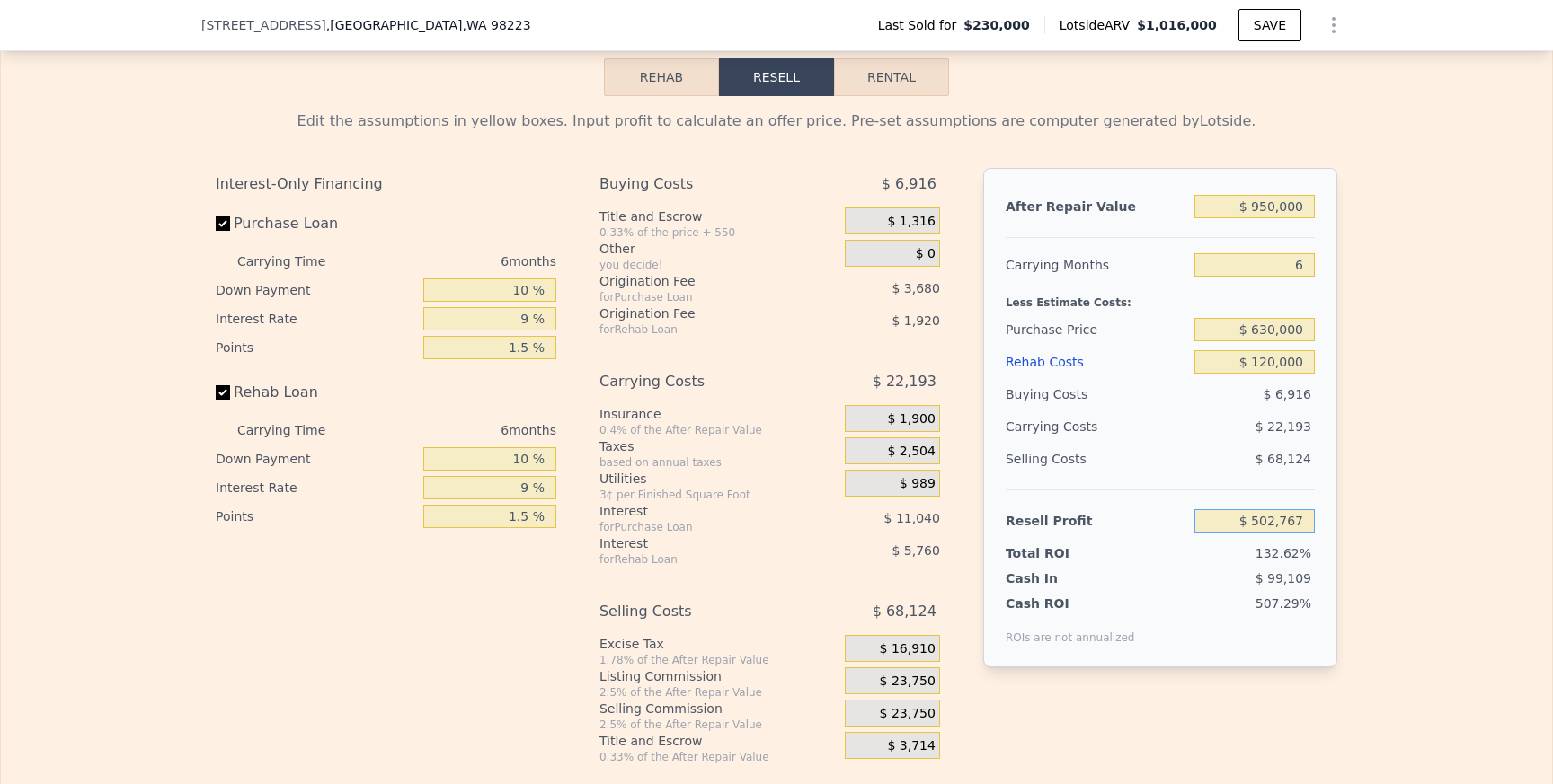
click at [1268, 514] on input "$ 502,767" at bounding box center [1254, 522] width 120 height 24
click at [1265, 360] on input "$ 120,000" at bounding box center [1254, 363] width 120 height 24
click at [1269, 340] on input "$ 230,000" at bounding box center [1254, 330] width 120 height 24
click at [1263, 326] on input "$ 230,000" at bounding box center [1254, 330] width 120 height 24
type input "$ 630,000"
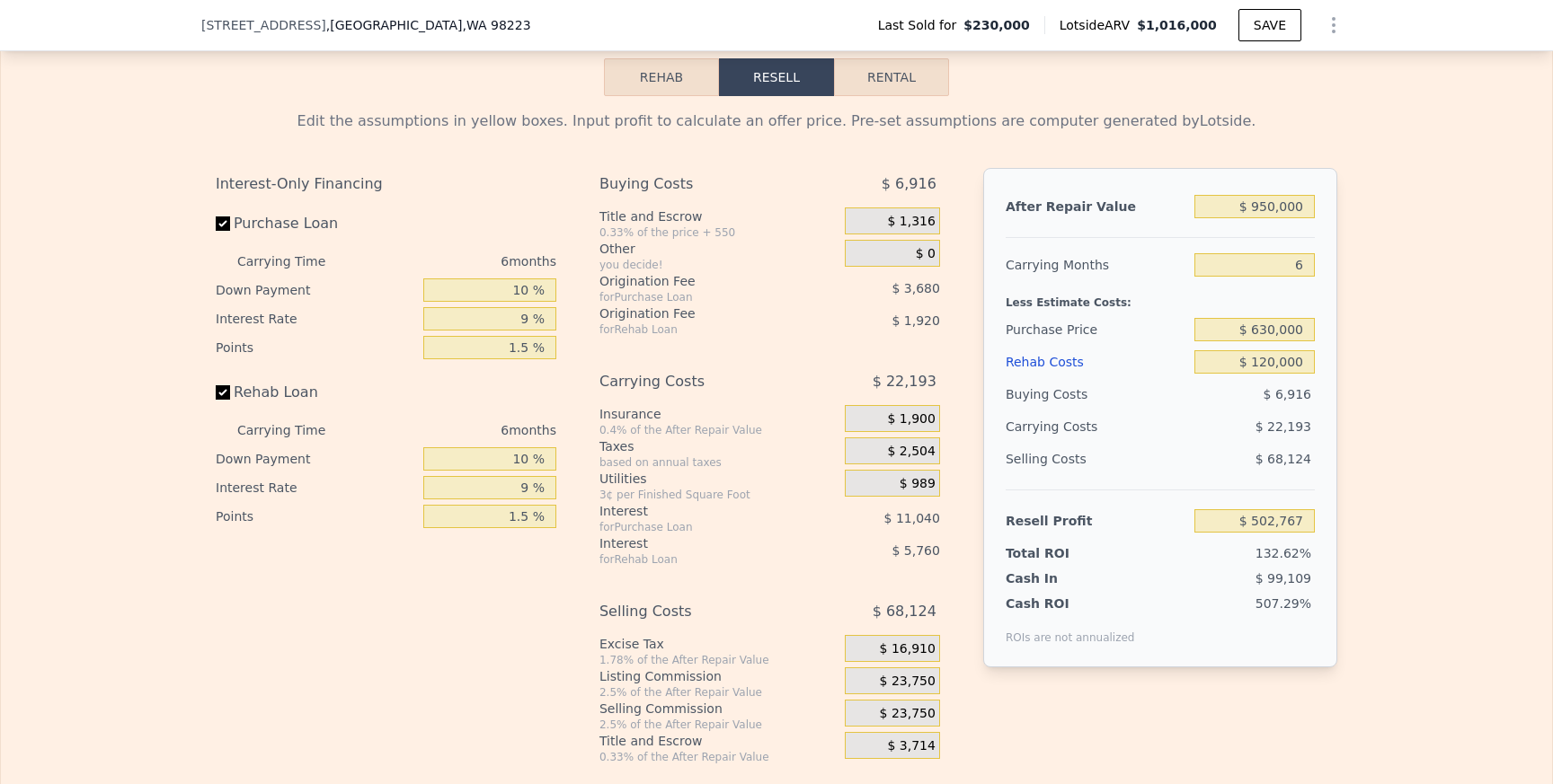
click at [1292, 377] on div "$ 120,000" at bounding box center [1254, 362] width 120 height 33
type input "$ 75,835"
click at [1265, 326] on input "$ 630,000" at bounding box center [1254, 330] width 120 height 24
type input "$ 570,000"
click at [1289, 360] on input "$ 120,000" at bounding box center [1254, 363] width 120 height 24
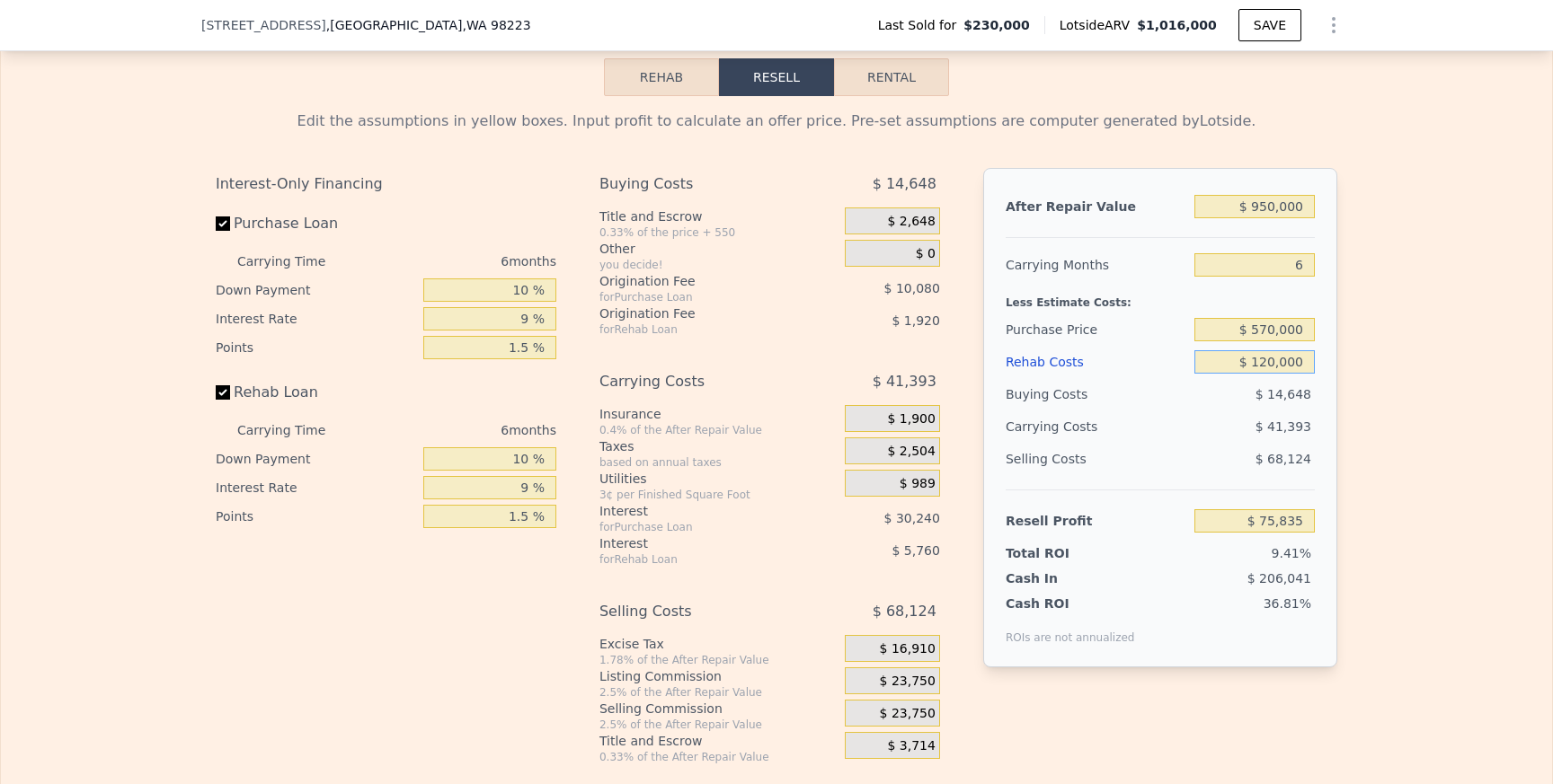
type input "$ 139,875"
click at [1267, 329] on input "$ 570,000" at bounding box center [1254, 330] width 120 height 24
type input "$ 565,000"
type input "$ 145,212"
click at [1286, 365] on input "$ 120,000" at bounding box center [1254, 363] width 120 height 24
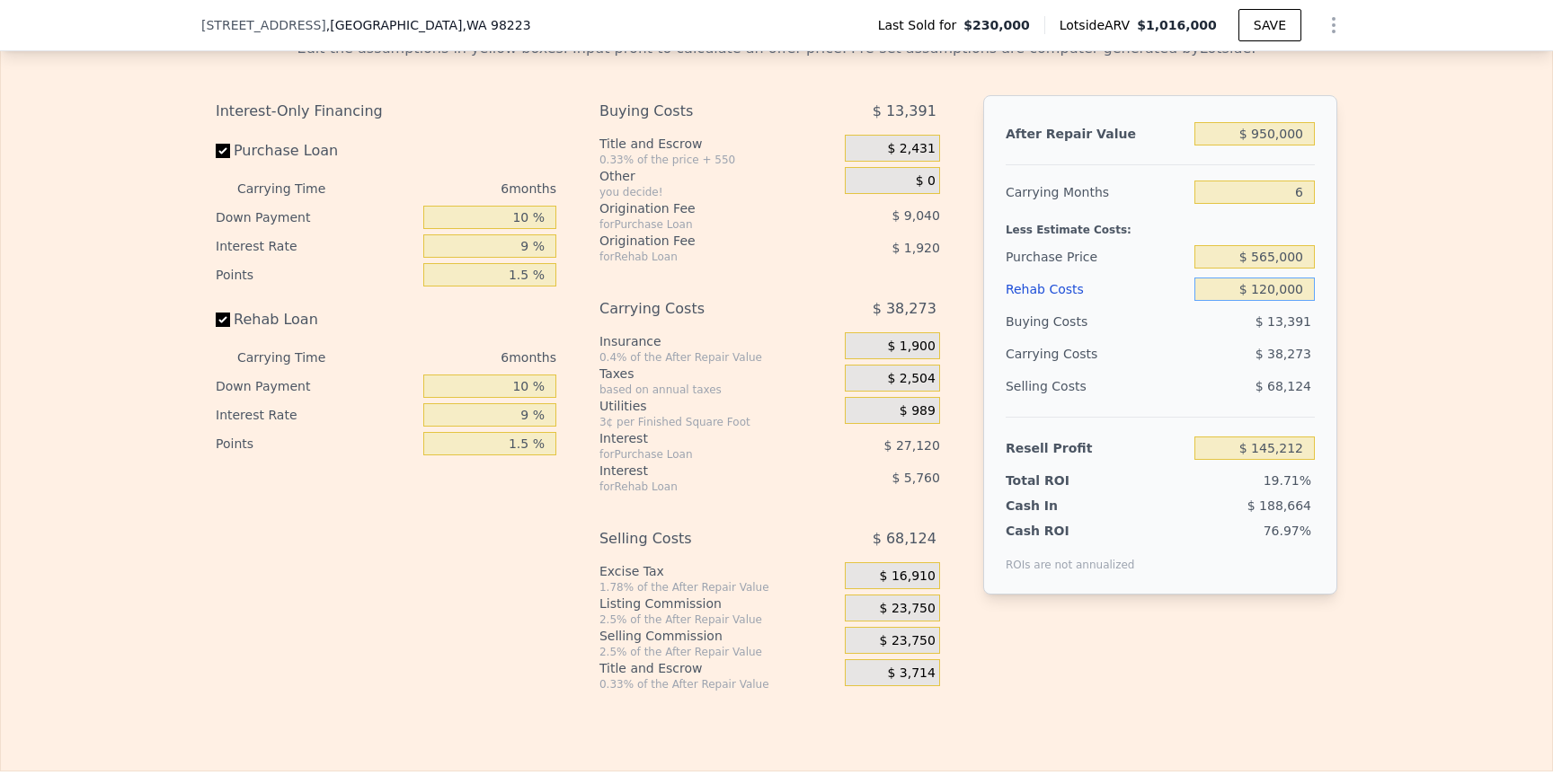
scroll to position [2640, 0]
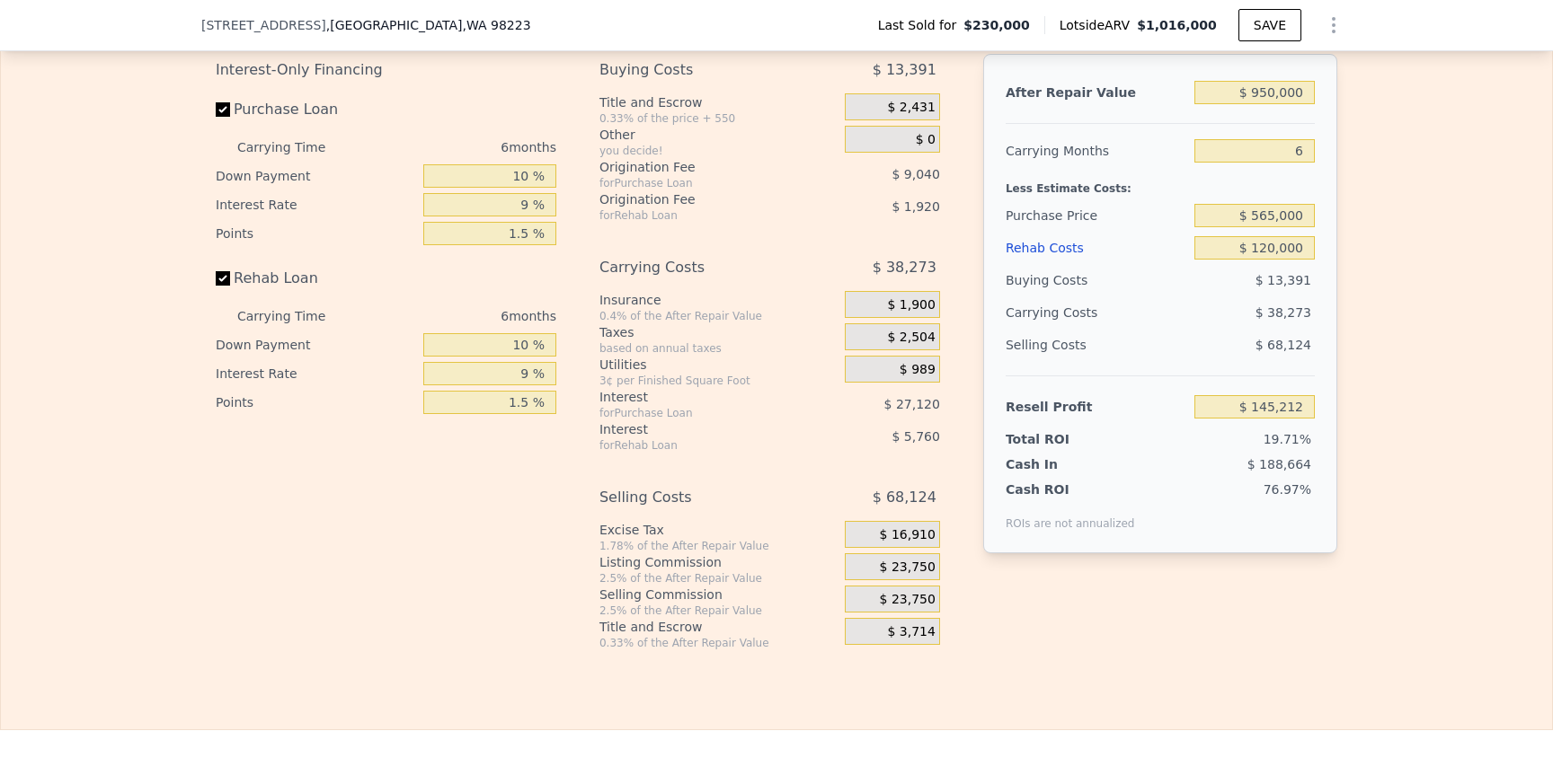
click at [891, 596] on span "$ 23,750" at bounding box center [908, 600] width 56 height 16
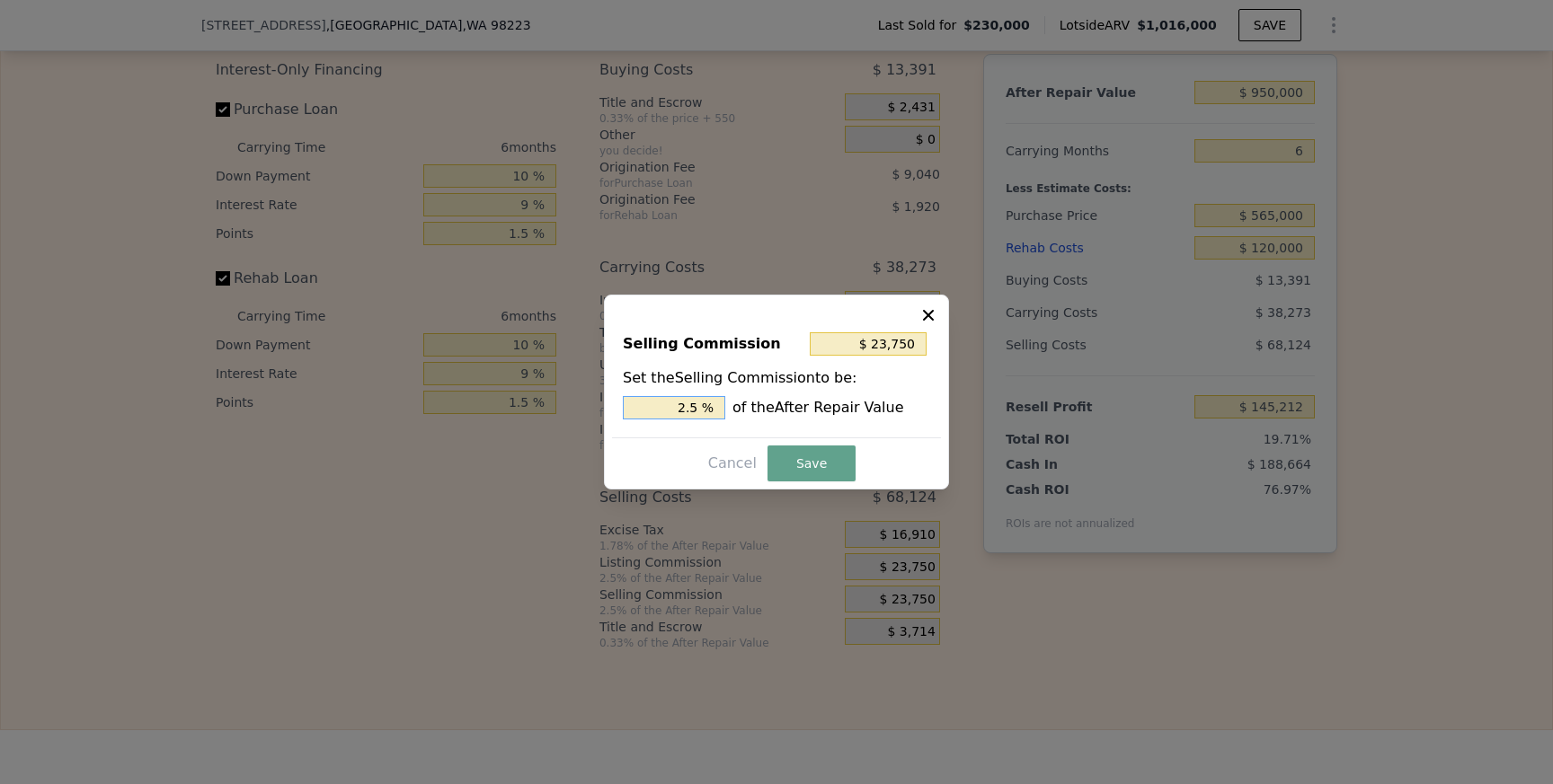
click at [678, 410] on input "2.5 %" at bounding box center [673, 408] width 102 height 24
type input "$ 4,750"
type input ".5 %"
type input "$ 14,250"
type input "1.5 %"
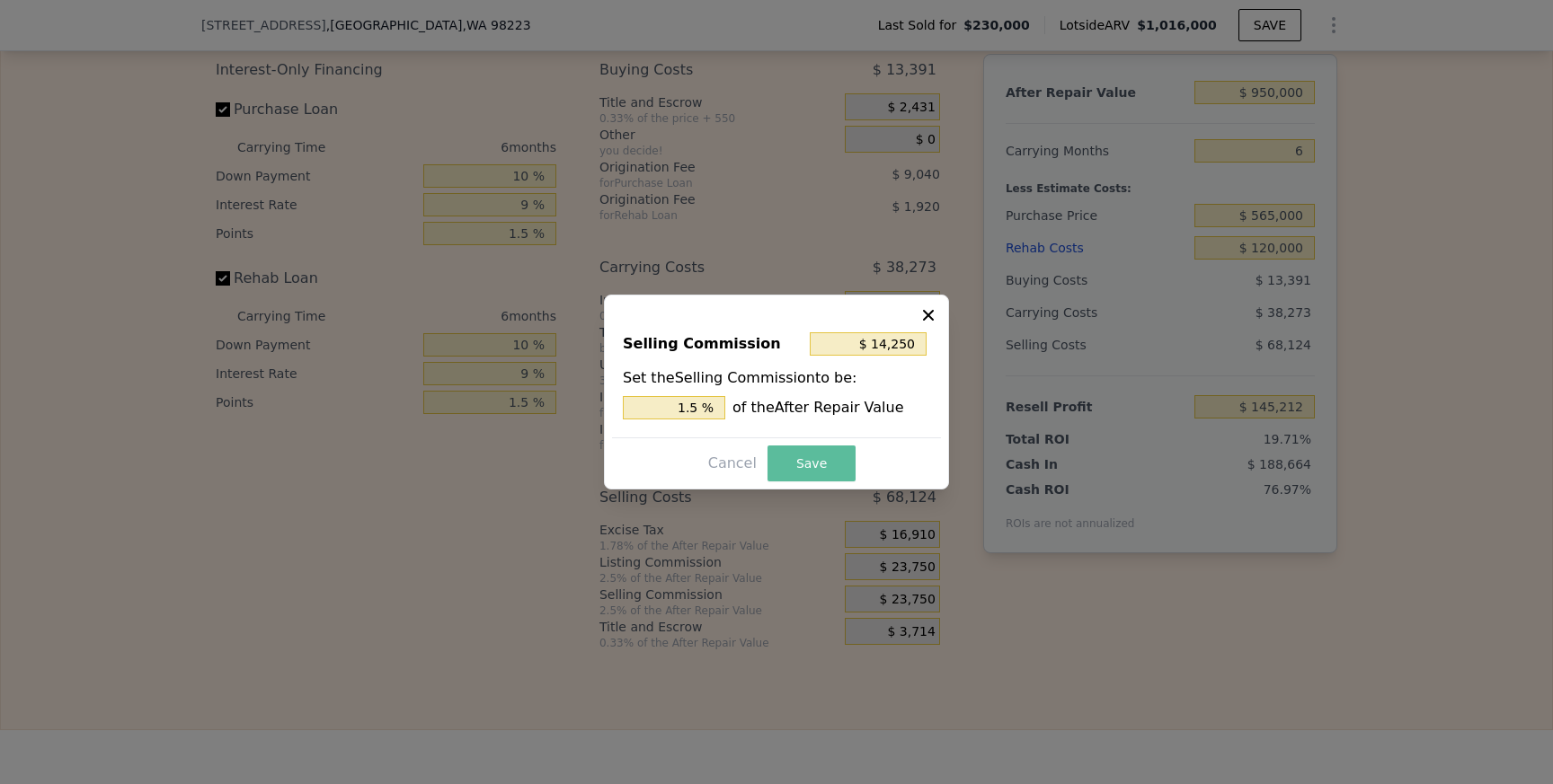
click at [780, 459] on button "Save" at bounding box center [811, 463] width 88 height 36
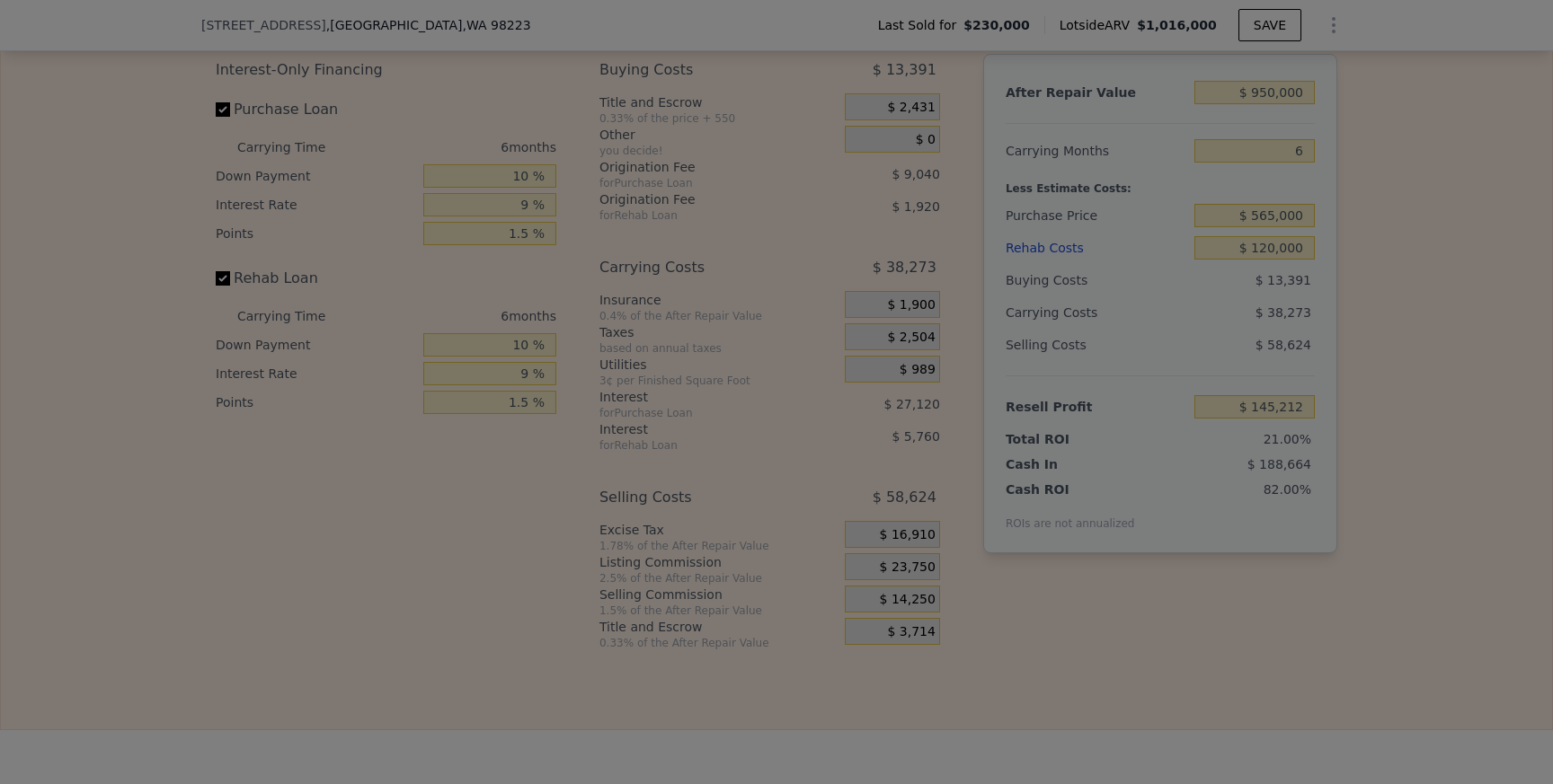
type input "$ 154,712"
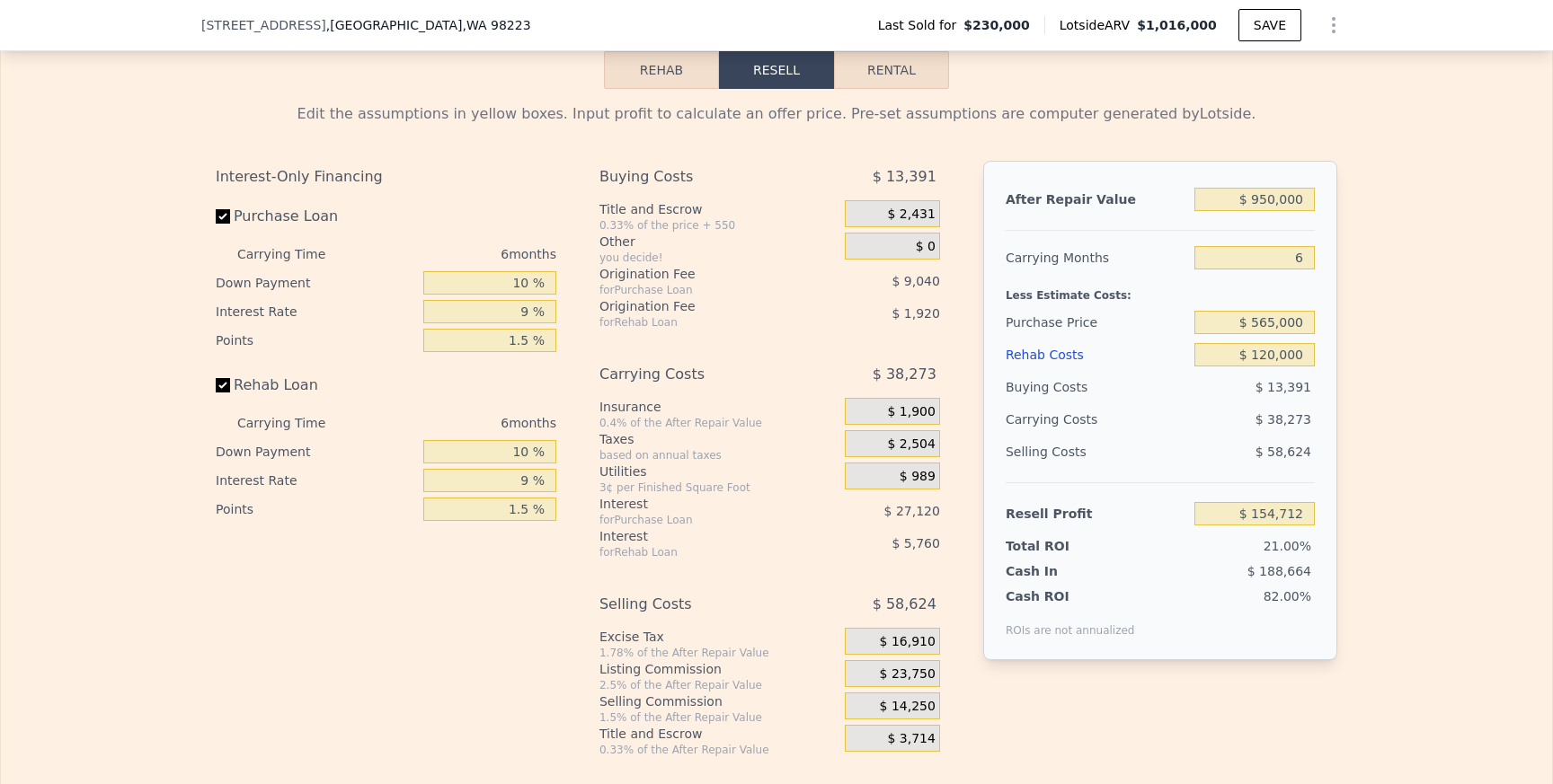
scroll to position [2475, 0]
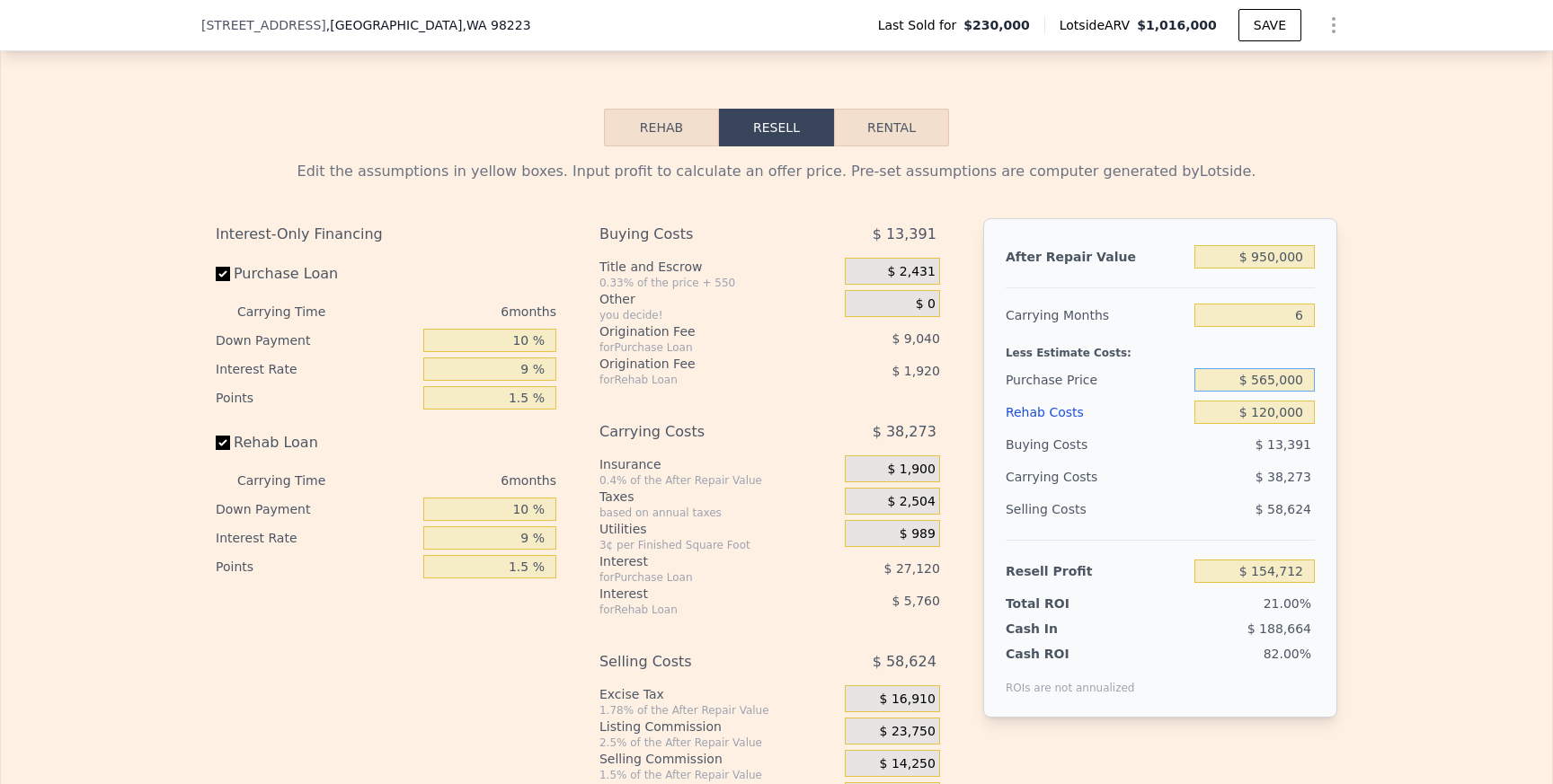
click at [1267, 383] on input "$ 565,000" at bounding box center [1254, 381] width 120 height 24
type input "$ 570,000"
click at [1280, 410] on input "$ 120,000" at bounding box center [1254, 412] width 120 height 24
type input "$ 149,375"
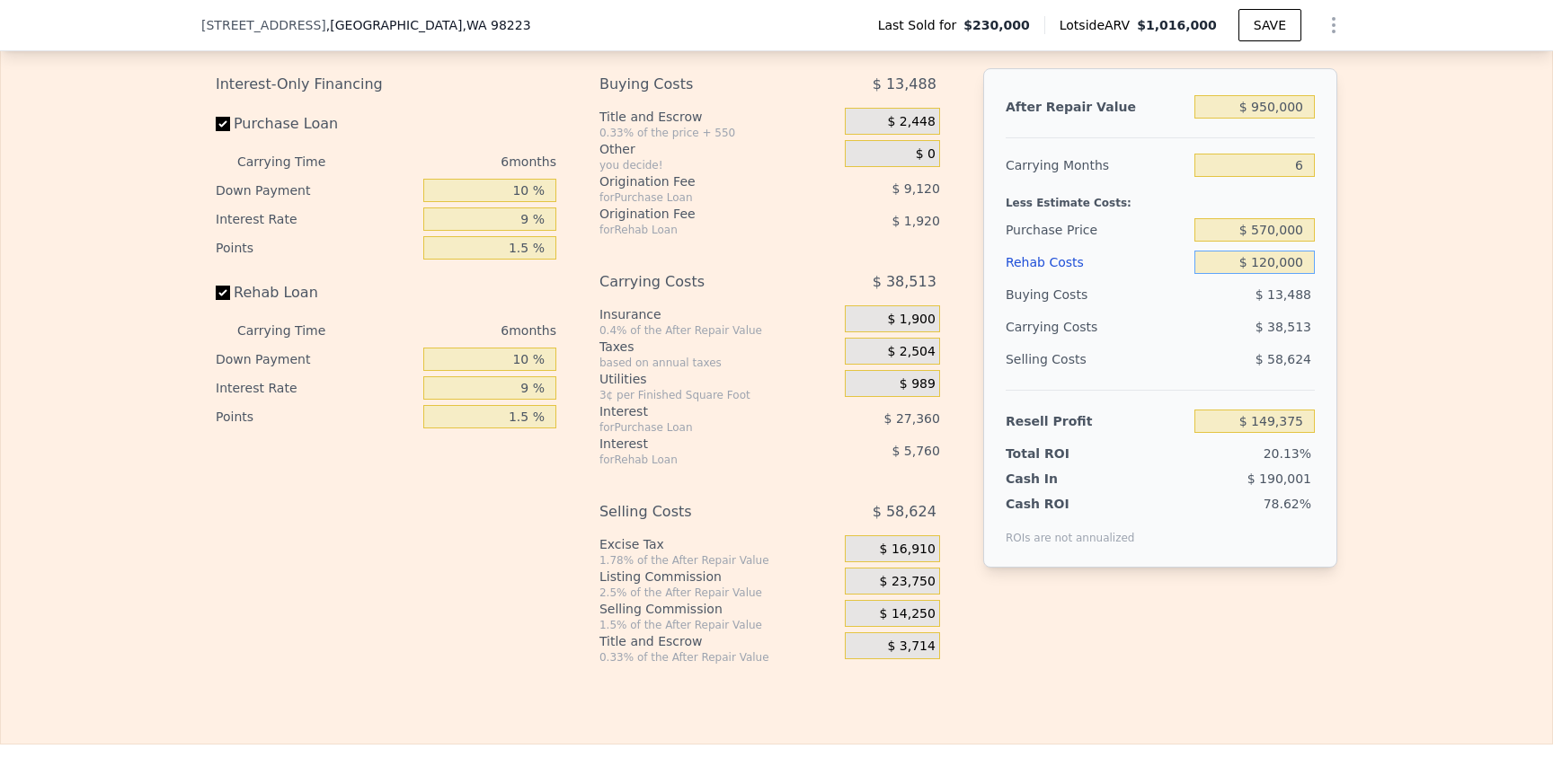
scroll to position [2636, 0]
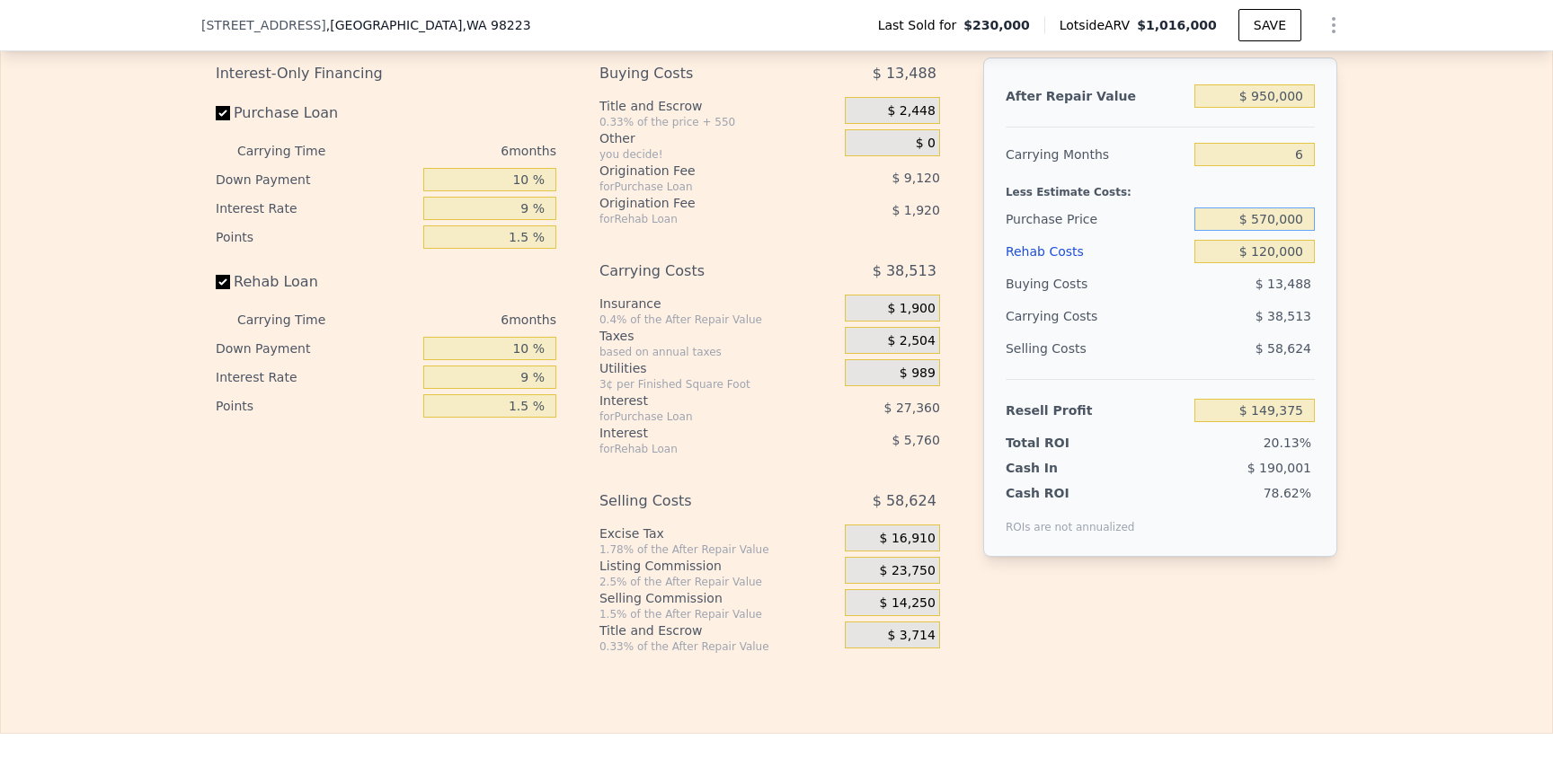
click at [1272, 217] on input "$ 570,000" at bounding box center [1254, 220] width 120 height 24
type input "$ 573,000"
click at [1238, 425] on div "$ 149,375" at bounding box center [1254, 410] width 120 height 33
type input "$ 146,173"
click at [1274, 220] on input "$ 573,000" at bounding box center [1254, 220] width 120 height 24
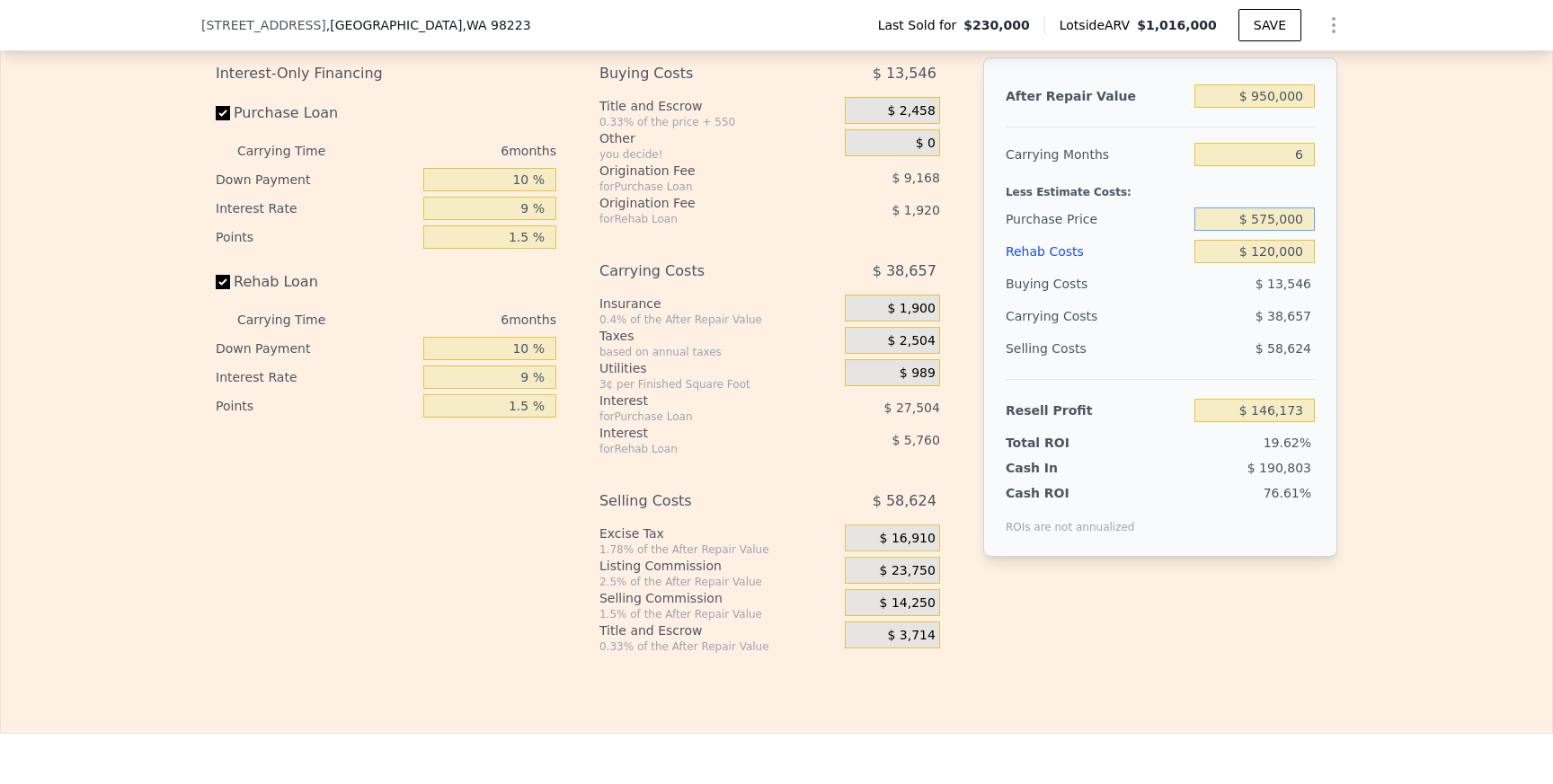
type input "$ 575,000"
click at [1300, 405] on input "$ 146,173" at bounding box center [1254, 410] width 120 height 24
type input "$ 144,038"
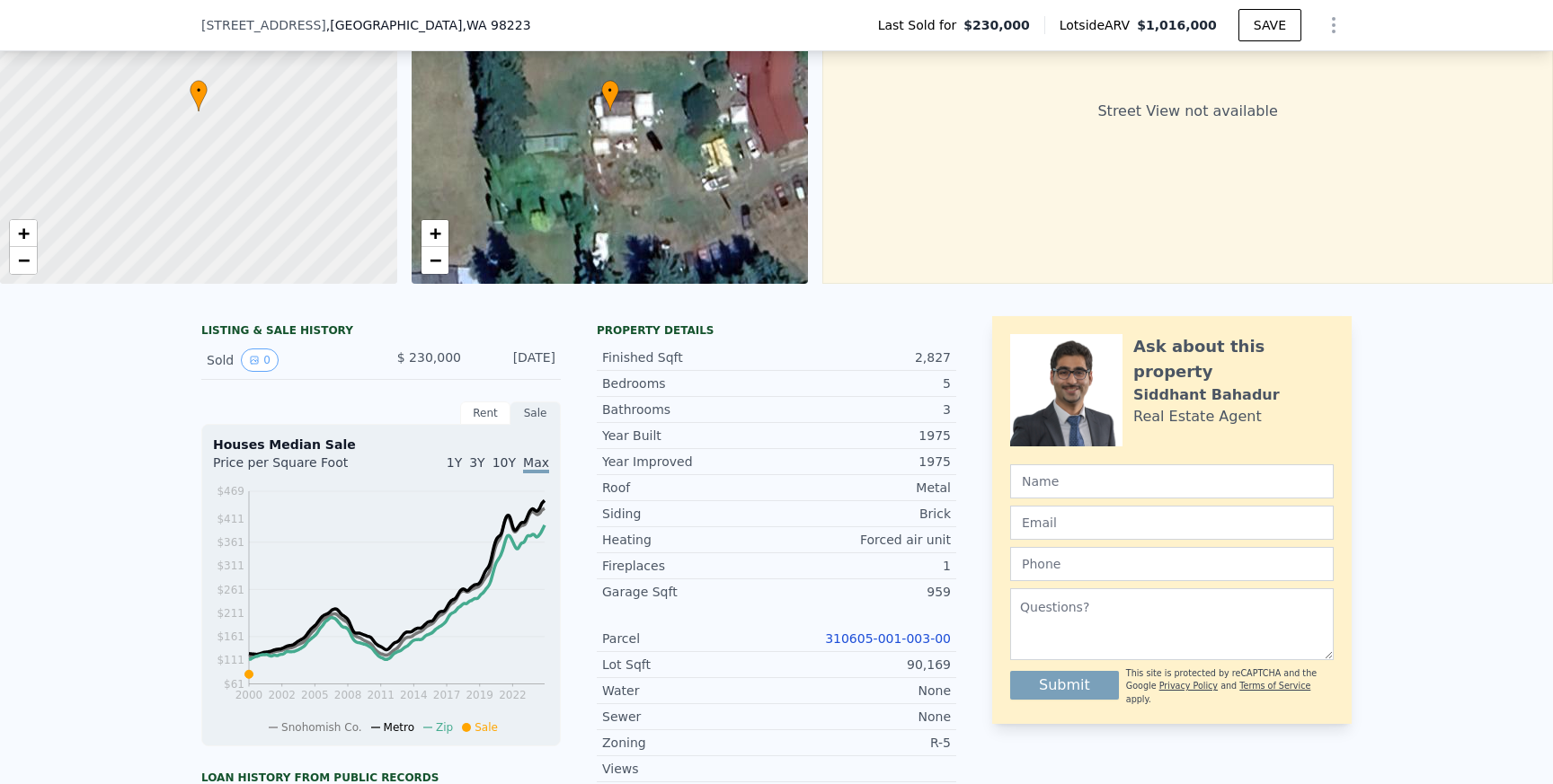
scroll to position [0, 0]
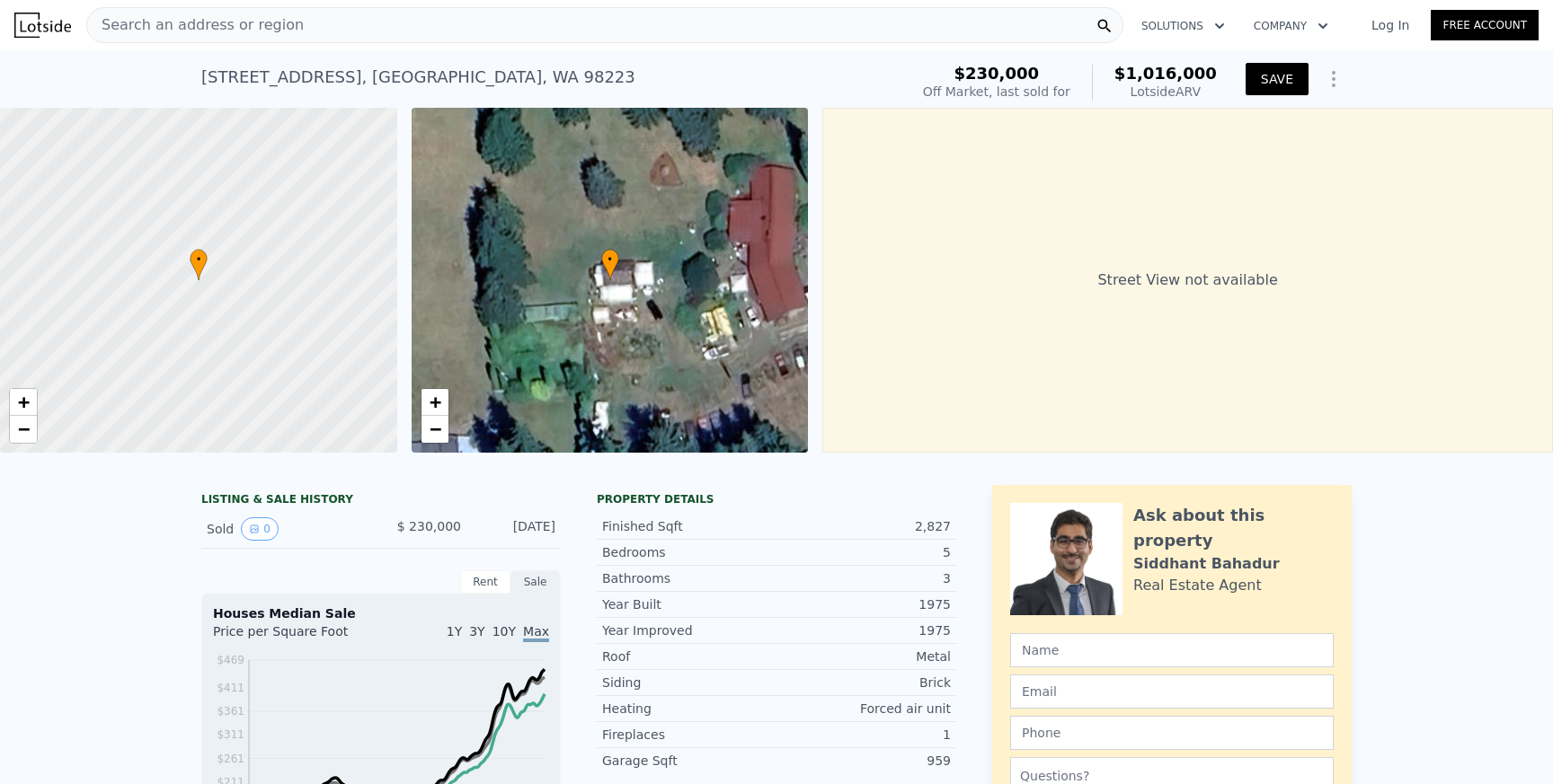
click at [1290, 87] on button "SAVE" at bounding box center [1277, 78] width 63 height 33
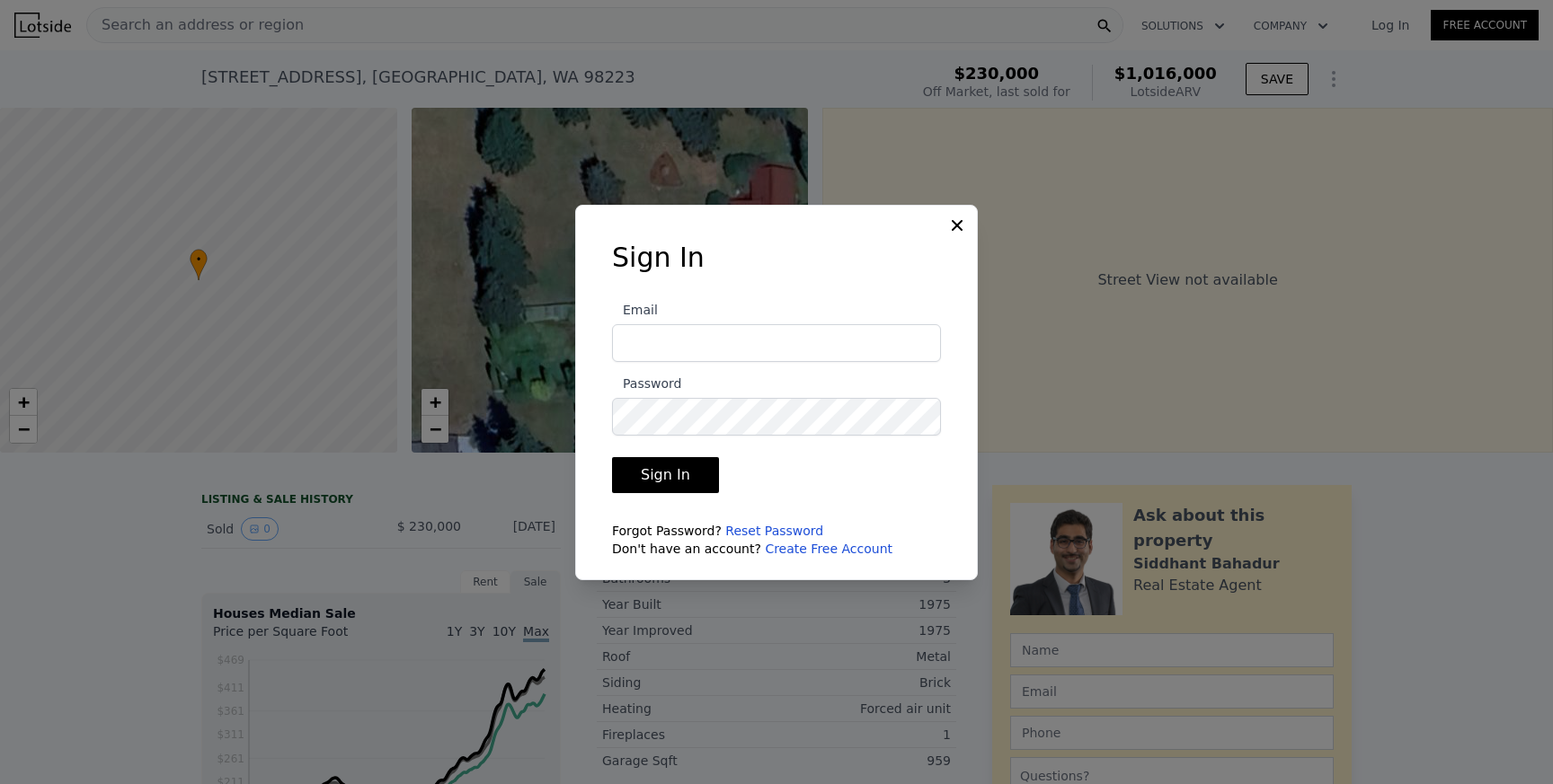
type input "[EMAIL_ADDRESS][DOMAIN_NAME]"
click at [682, 479] on button "Sign In" at bounding box center [666, 475] width 107 height 36
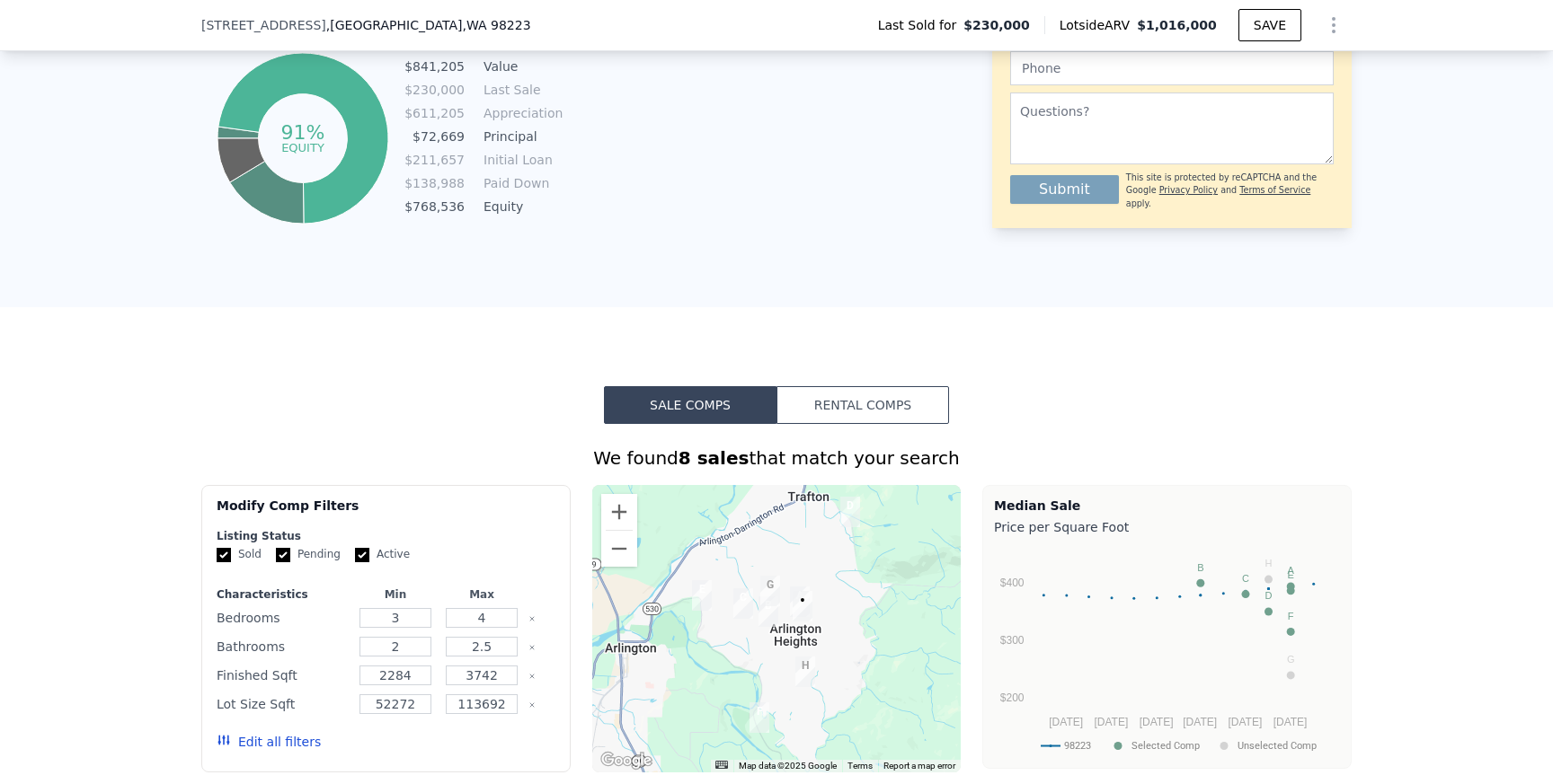
scroll to position [868, 0]
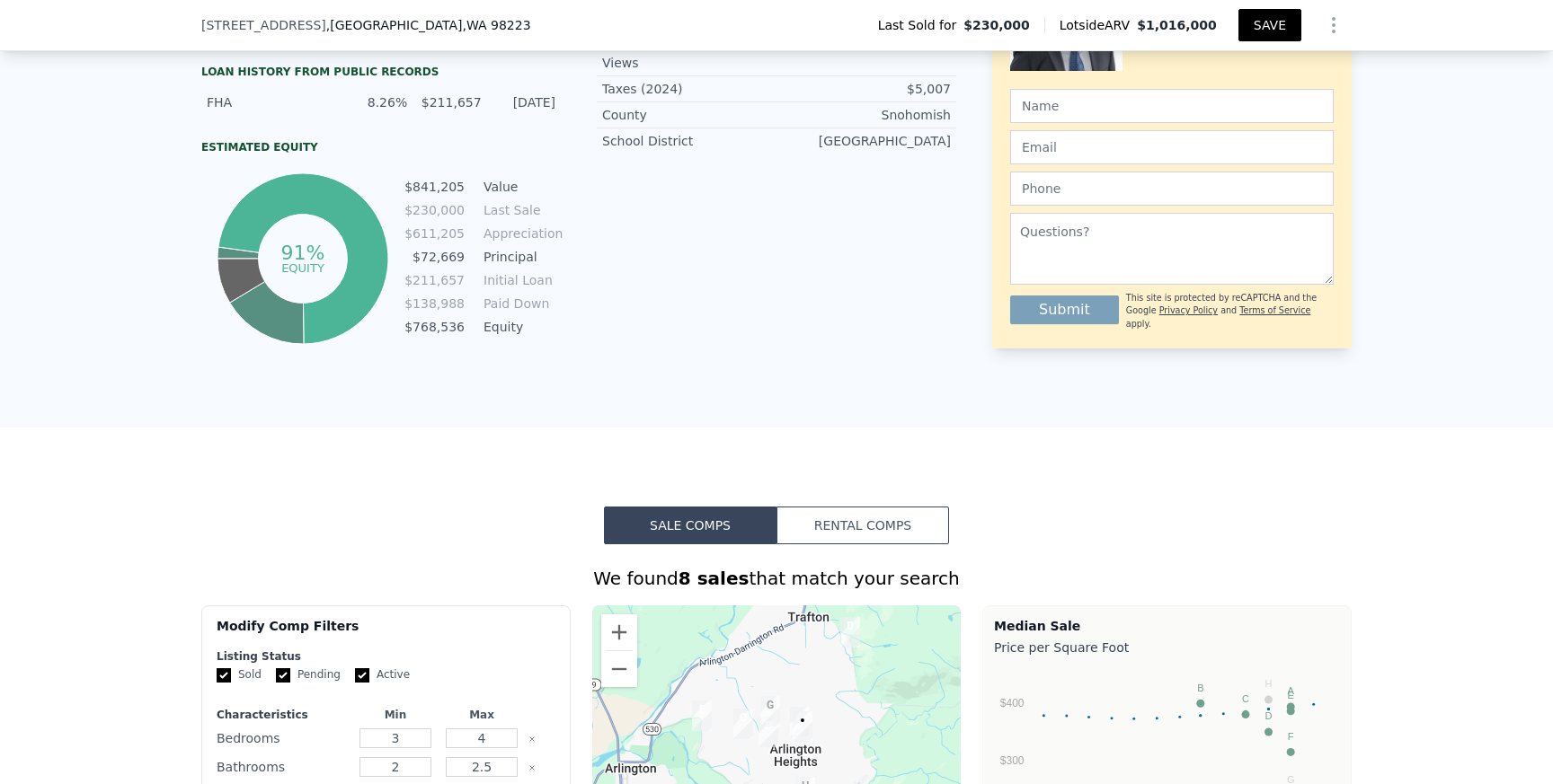
click at [1268, 28] on button "SAVE" at bounding box center [1270, 25] width 63 height 33
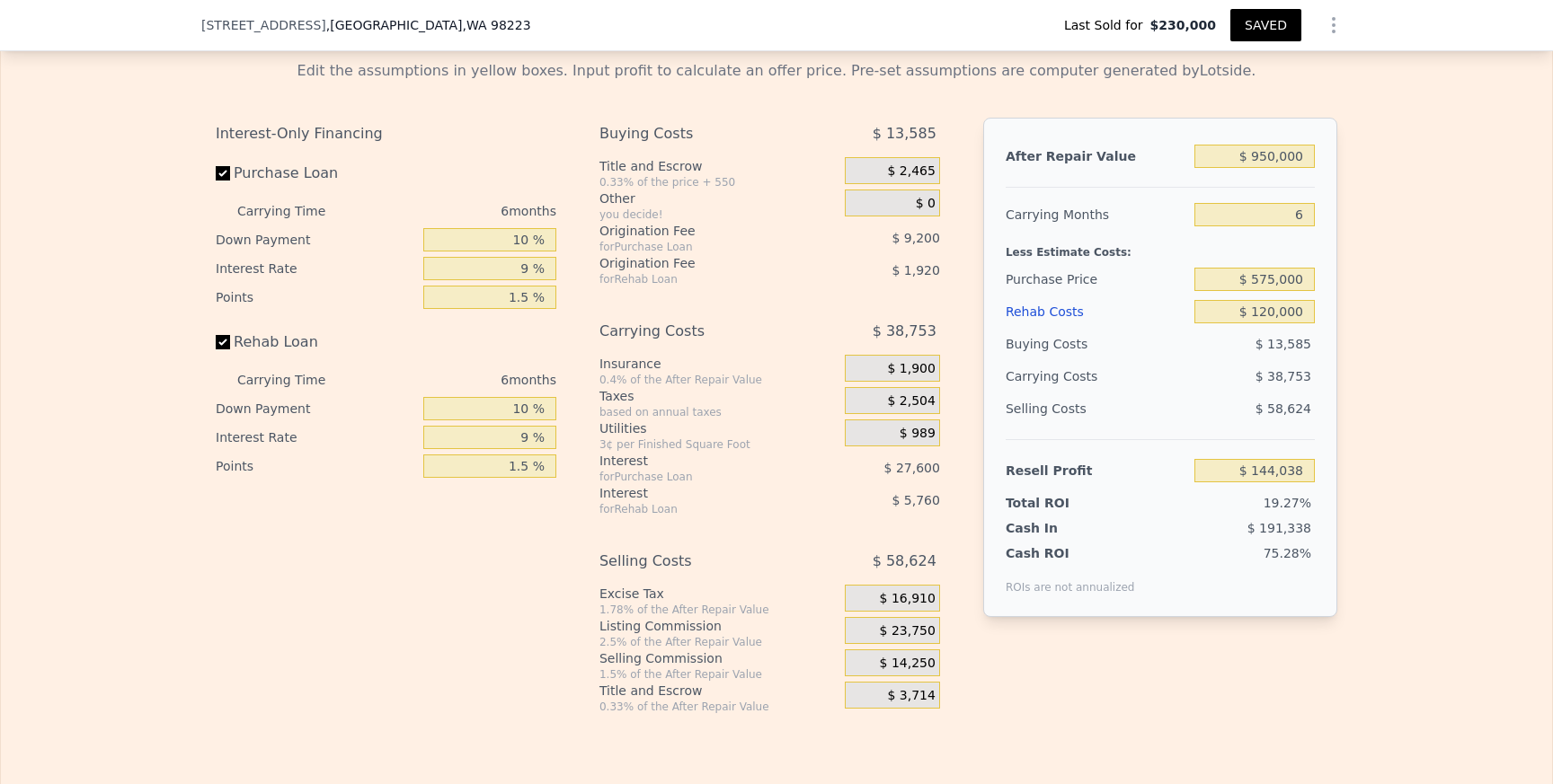
scroll to position [2561, 0]
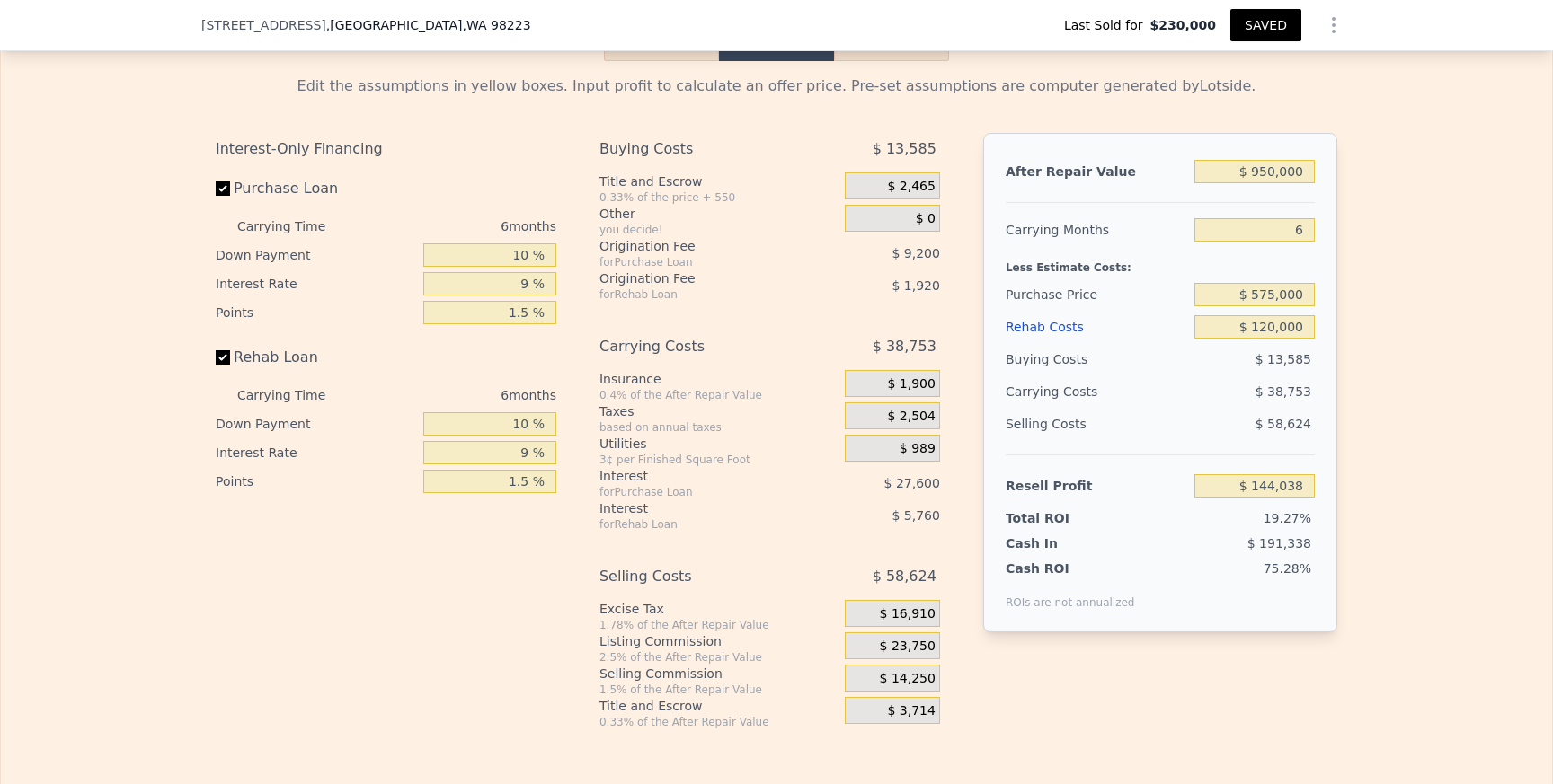
click at [1334, 36] on button "Show Options" at bounding box center [1333, 25] width 36 height 36
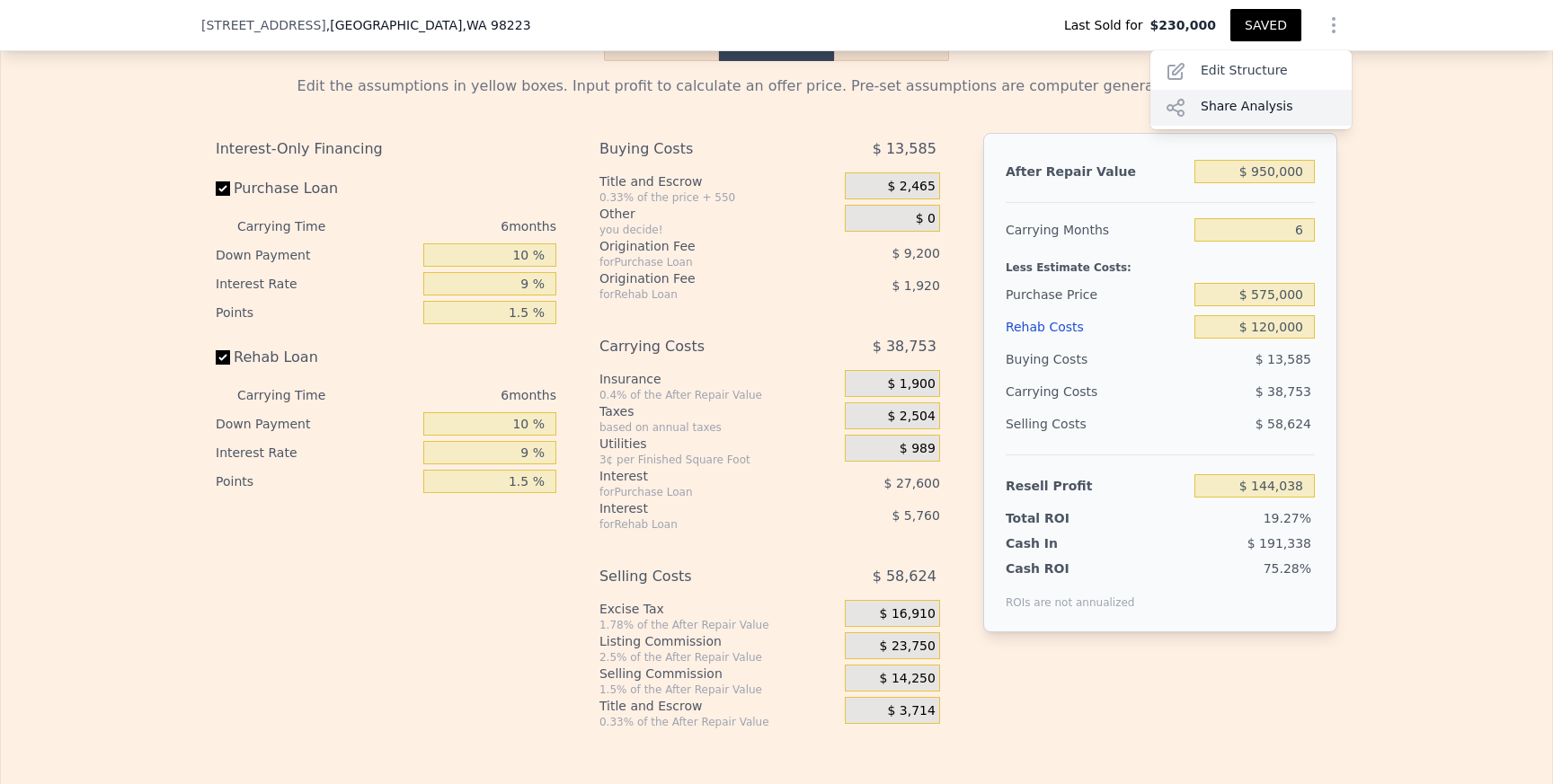
click at [1282, 98] on div "Share Analysis" at bounding box center [1251, 107] width 201 height 36
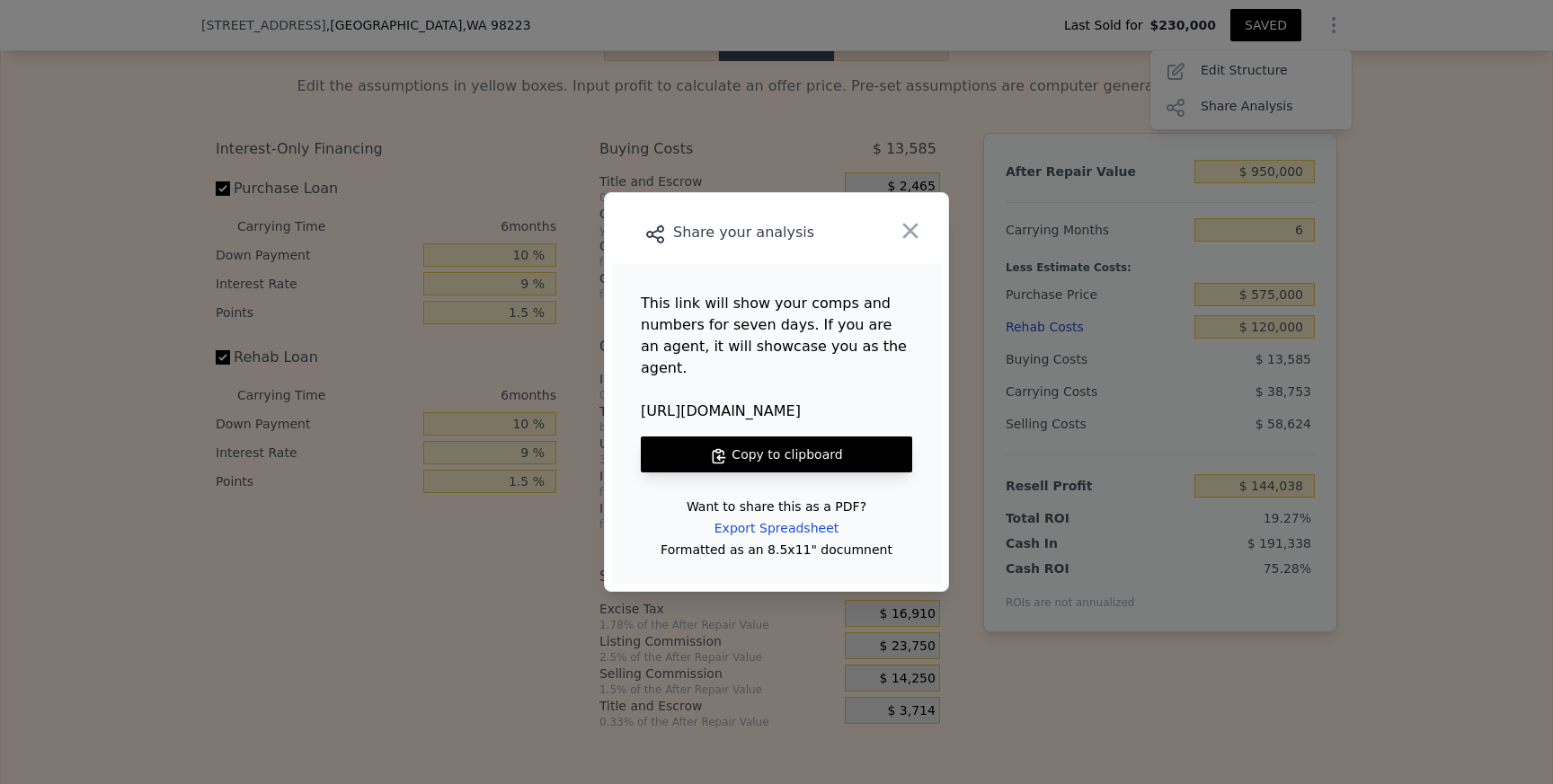
click at [847, 441] on button "Copy to clipboard" at bounding box center [776, 454] width 271 height 36
